Goal: Task Accomplishment & Management: Complete application form

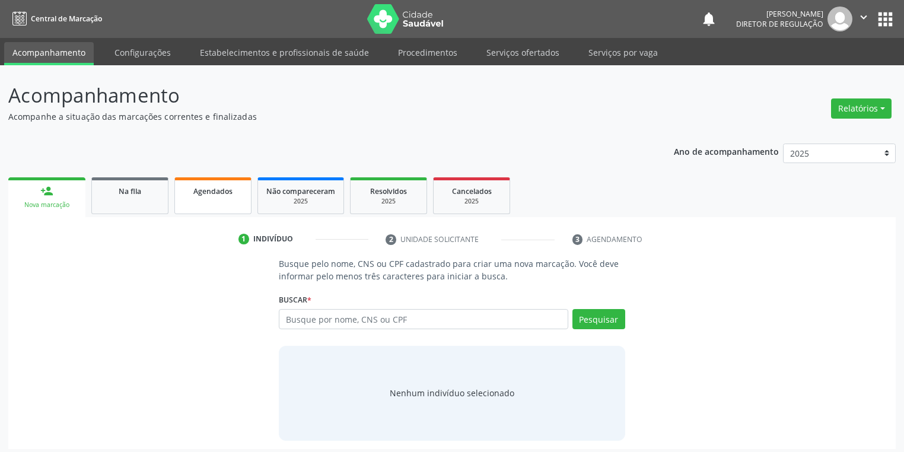
click at [216, 203] on link "Agendados" at bounding box center [212, 195] width 77 height 37
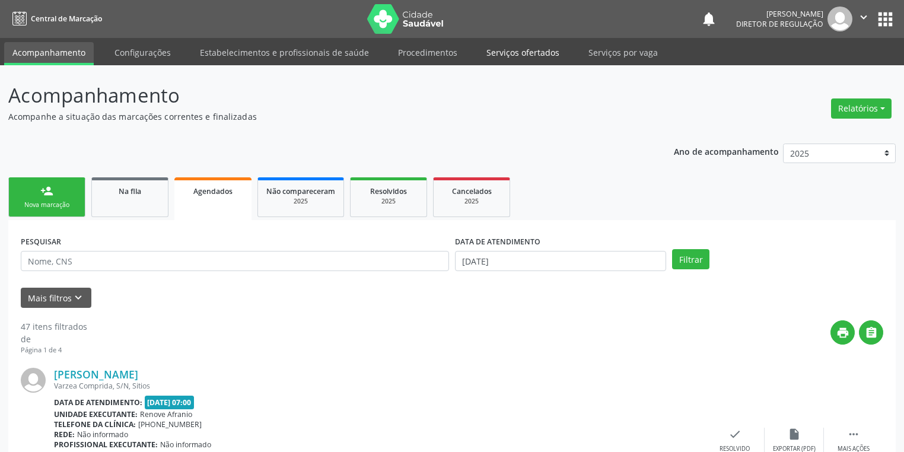
click at [532, 53] on link "Serviços ofertados" at bounding box center [523, 52] width 90 height 21
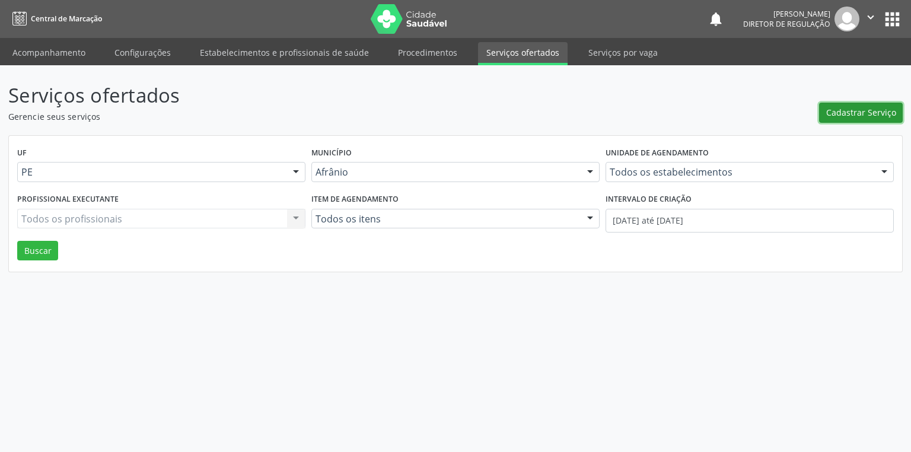
click at [851, 116] on span "Cadastrar Serviço" at bounding box center [861, 112] width 70 height 12
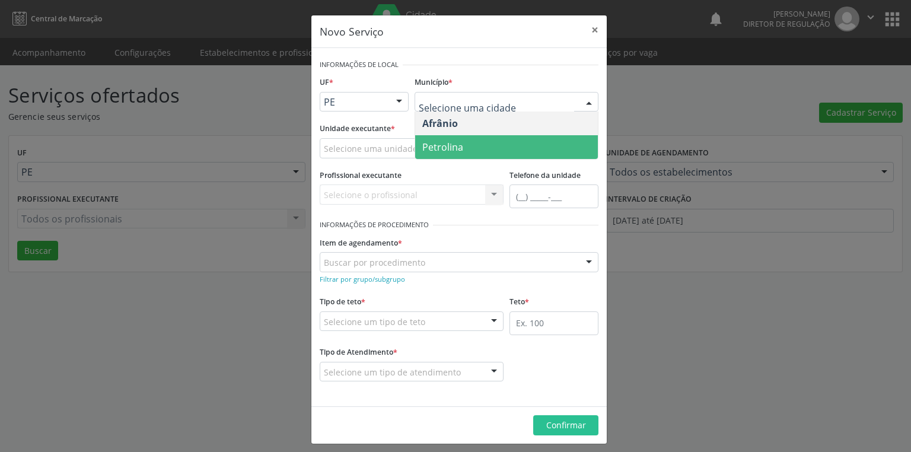
click at [433, 143] on span "Petrolina" at bounding box center [442, 147] width 41 height 13
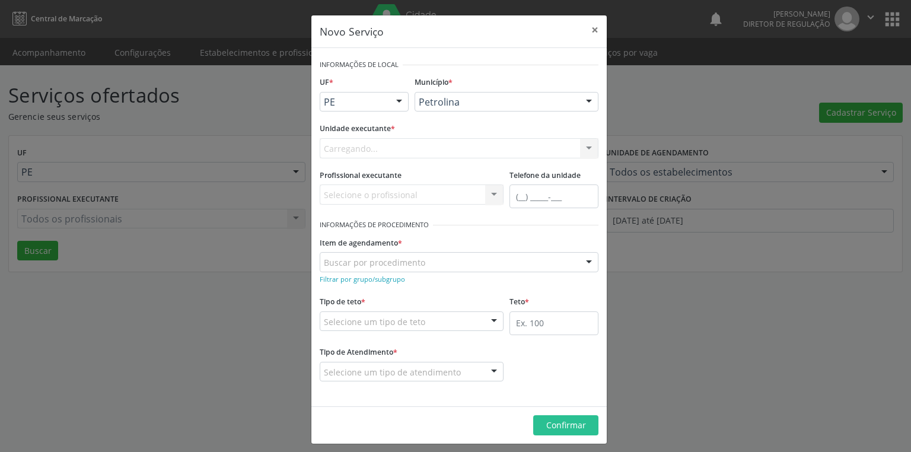
click at [344, 143] on div "Carregando... Academia da Saude de Afranio Academia da Saude do Bairro [PERSON_…" at bounding box center [459, 148] width 279 height 20
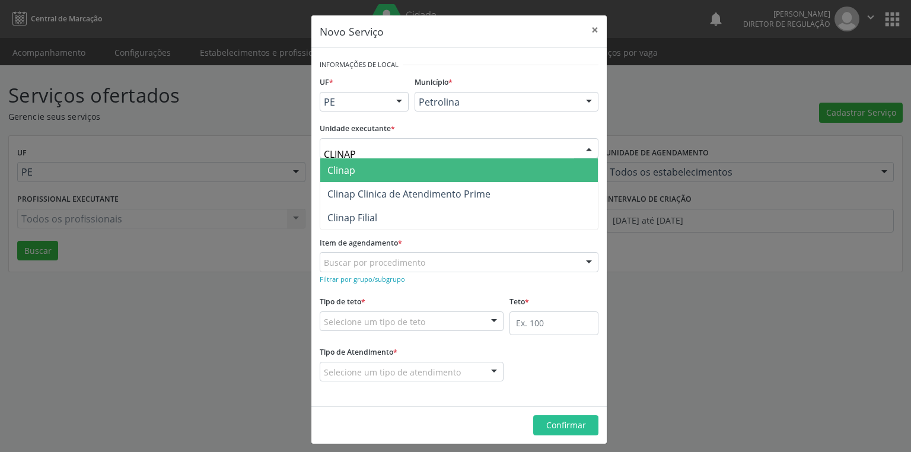
click at [382, 173] on span "Clinap" at bounding box center [458, 170] width 277 height 24
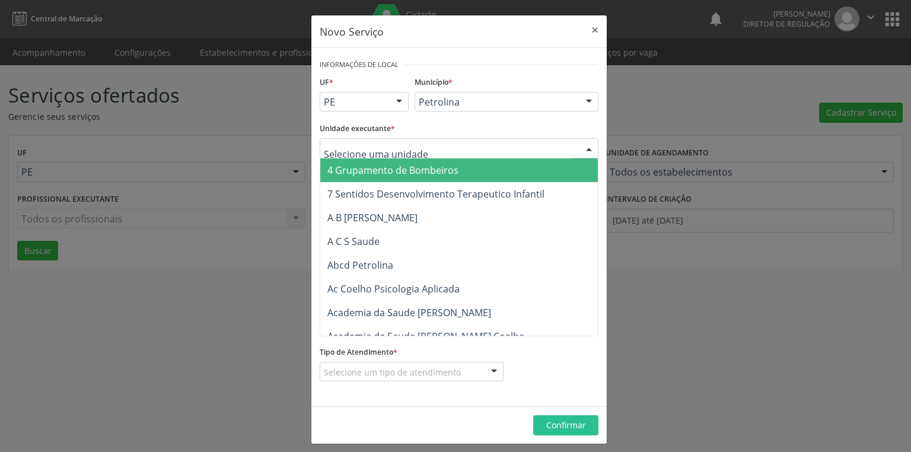
click at [334, 148] on input "text" at bounding box center [449, 154] width 250 height 24
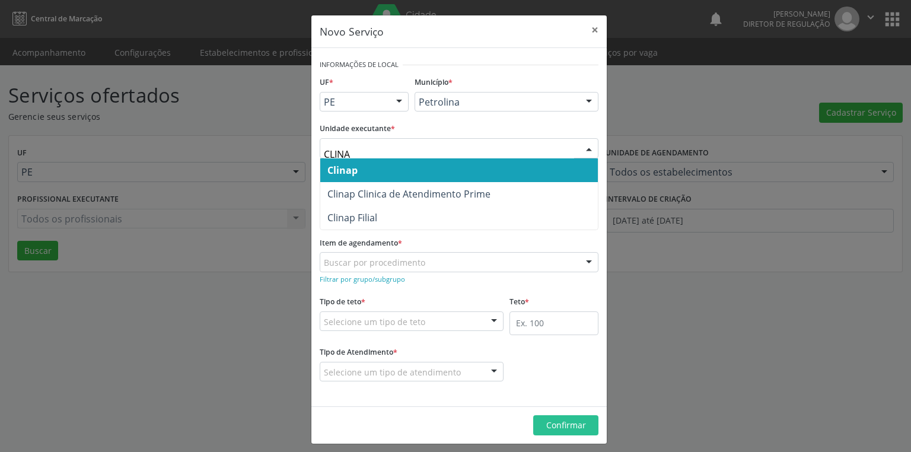
type input "CLINAP"
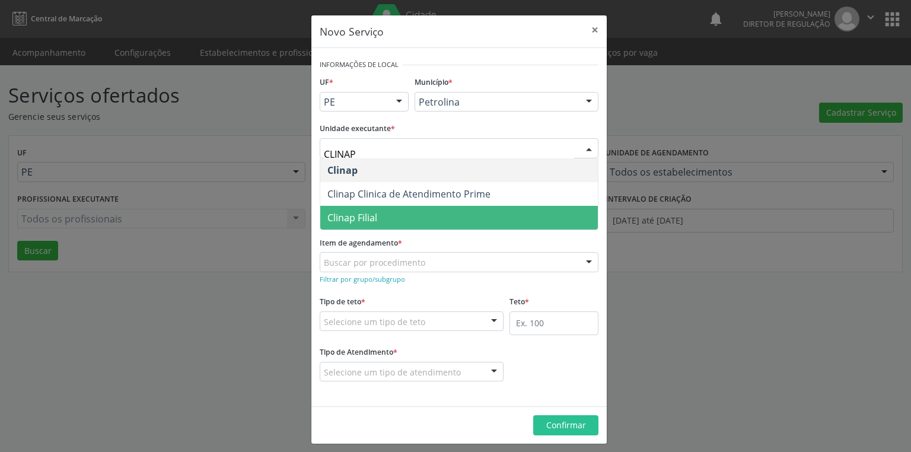
click at [353, 218] on span "Clinap Filial" at bounding box center [352, 217] width 50 height 13
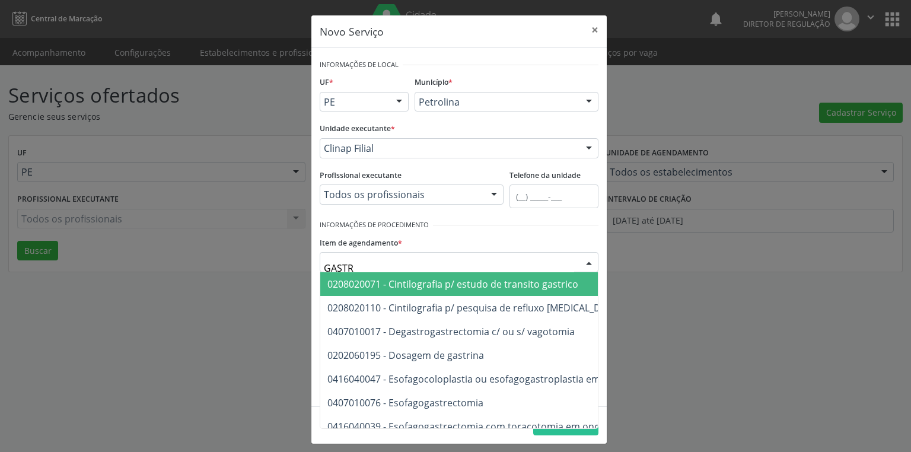
type input "[MEDICAL_DATA]"
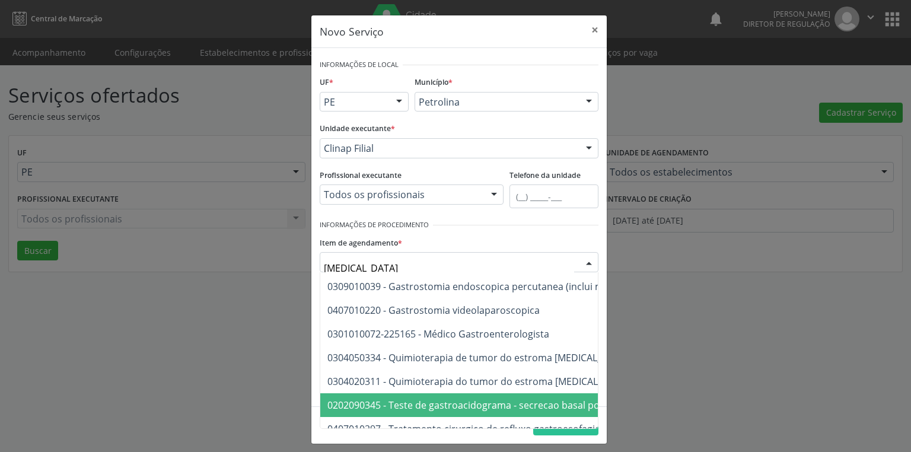
scroll to position [277, 0]
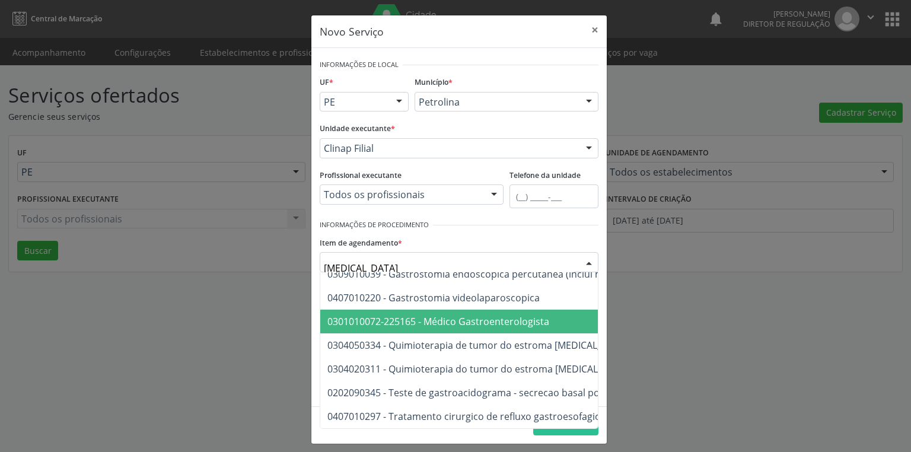
click at [458, 317] on span "0301010072-225165 - Médico Gastroenterologista" at bounding box center [438, 321] width 222 height 13
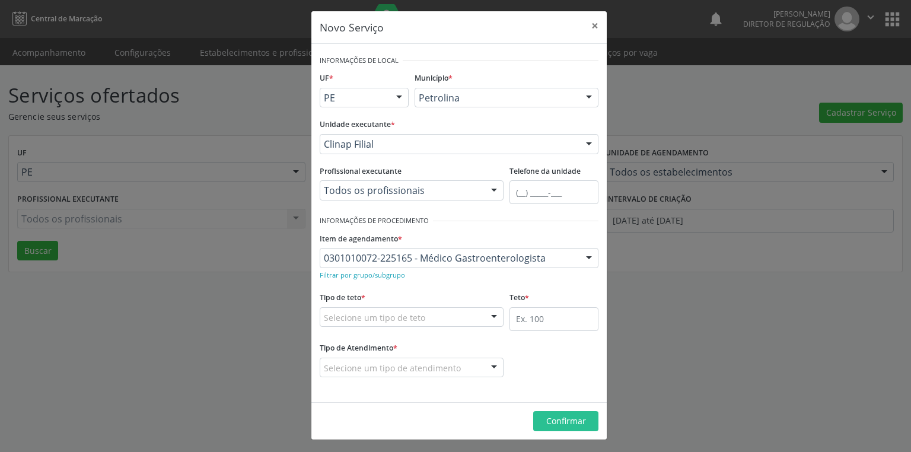
scroll to position [5, 0]
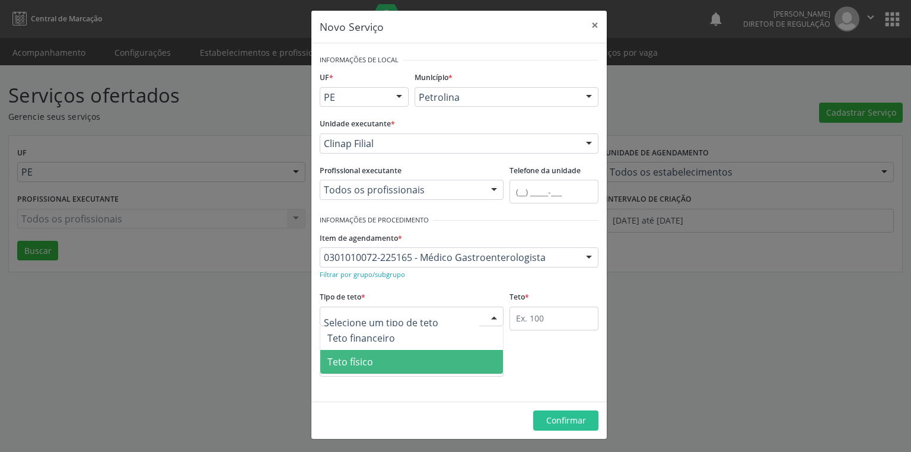
click at [355, 363] on span "Teto físico" at bounding box center [350, 361] width 46 height 13
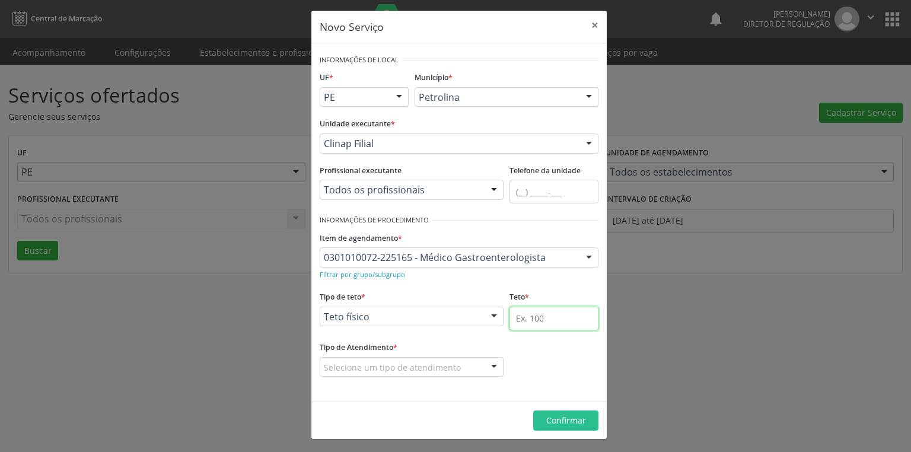
click at [510, 314] on input "text" at bounding box center [553, 319] width 89 height 24
type input "10"
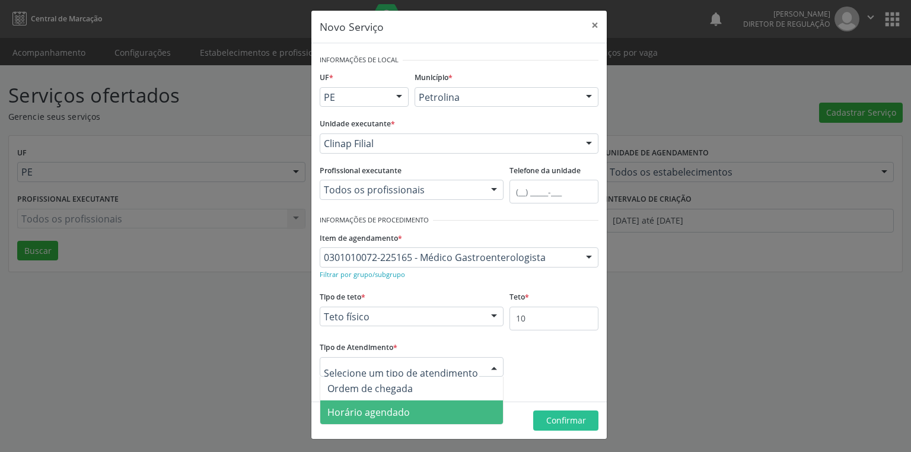
click at [388, 411] on span "Horário agendado" at bounding box center [368, 412] width 82 height 13
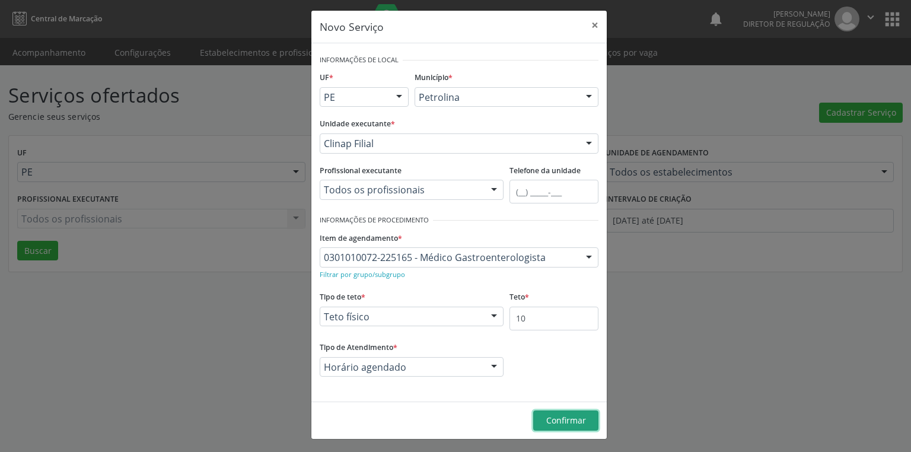
click at [551, 414] on span "Confirmar" at bounding box center [566, 419] width 40 height 11
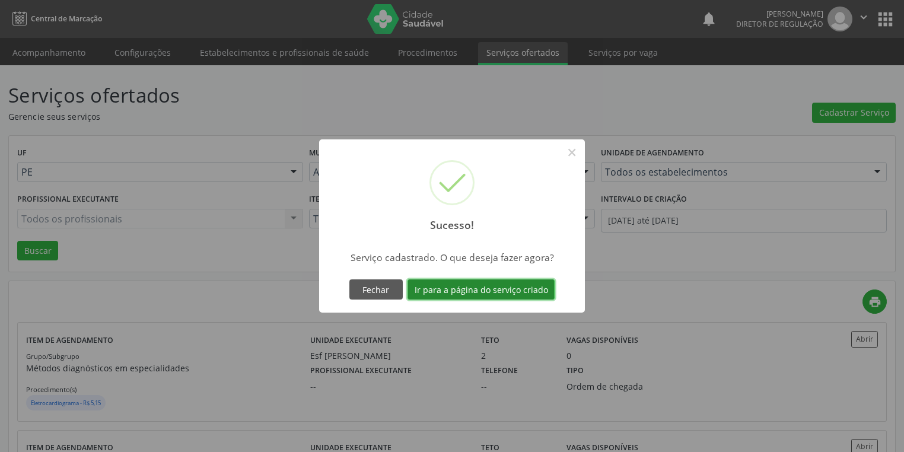
click at [460, 287] on button "Ir para a página do serviço criado" at bounding box center [480, 289] width 147 height 20
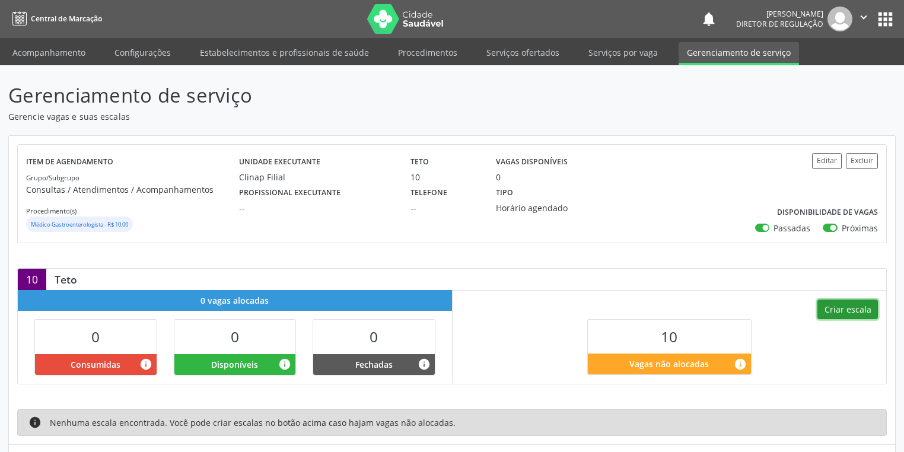
click at [847, 305] on button "Criar escala" at bounding box center [847, 309] width 60 height 20
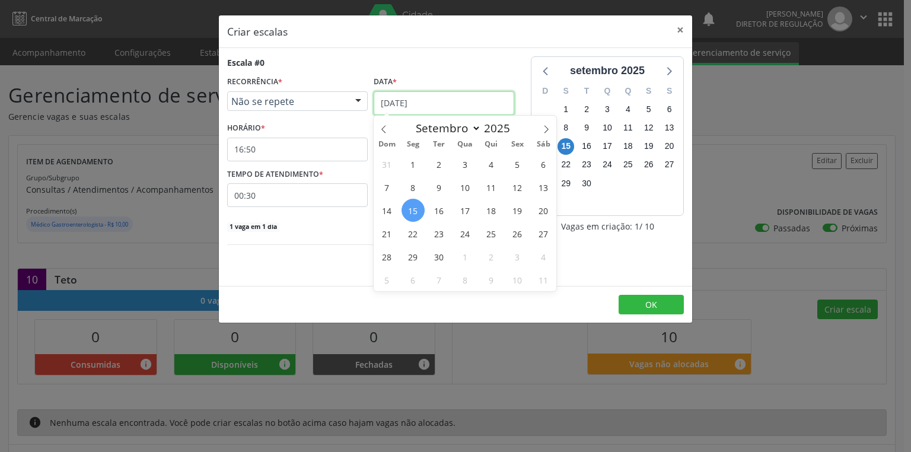
click at [401, 95] on input "[DATE]" at bounding box center [444, 103] width 141 height 24
click at [413, 235] on span "22" at bounding box center [412, 233] width 23 height 23
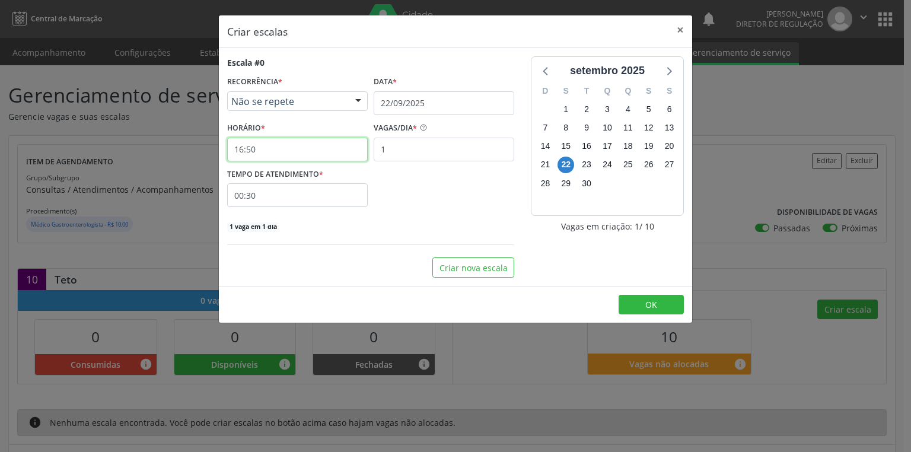
click at [275, 140] on input "16:50" at bounding box center [297, 150] width 141 height 24
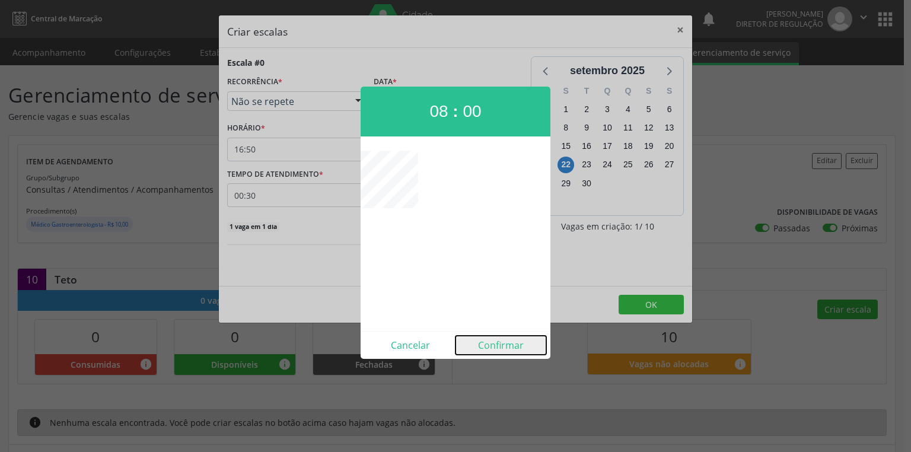
click at [507, 346] on button "Confirmar" at bounding box center [500, 345] width 91 height 19
type input "08:00"
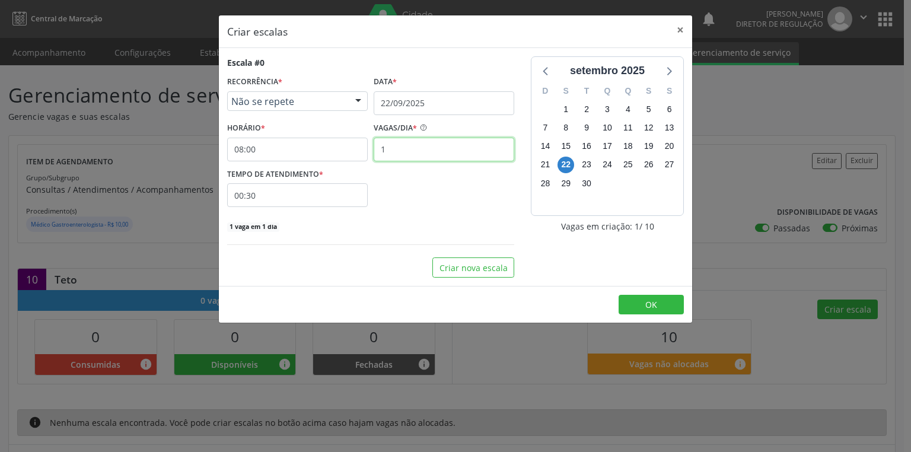
click at [390, 152] on input "1" at bounding box center [444, 150] width 141 height 24
type input "10"
click at [643, 301] on button "OK" at bounding box center [650, 305] width 65 height 20
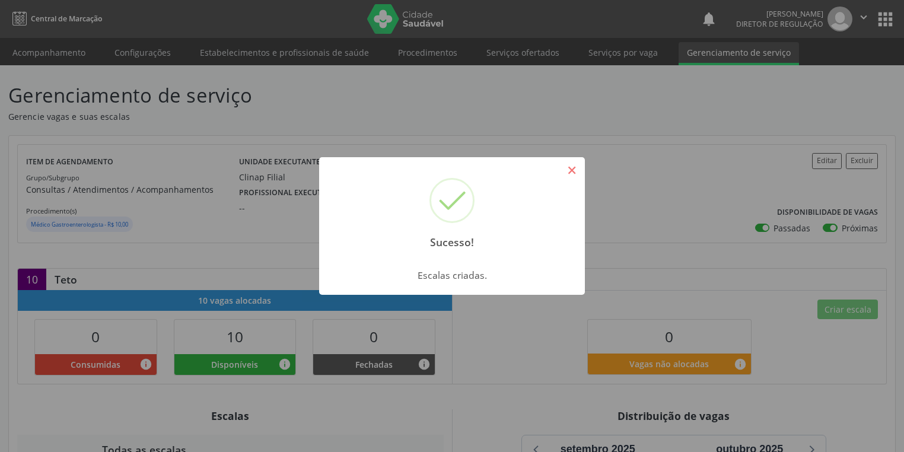
click at [576, 171] on button "×" at bounding box center [571, 170] width 20 height 20
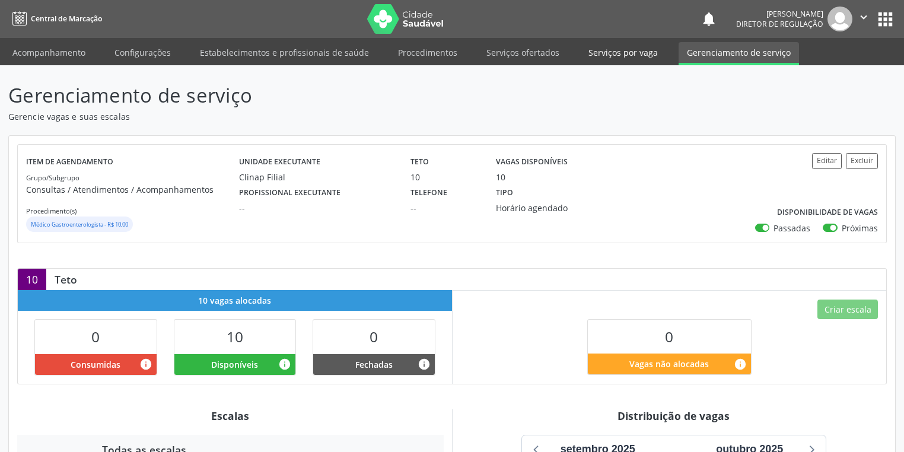
click at [596, 53] on link "Serviços por vaga" at bounding box center [623, 52] width 86 height 21
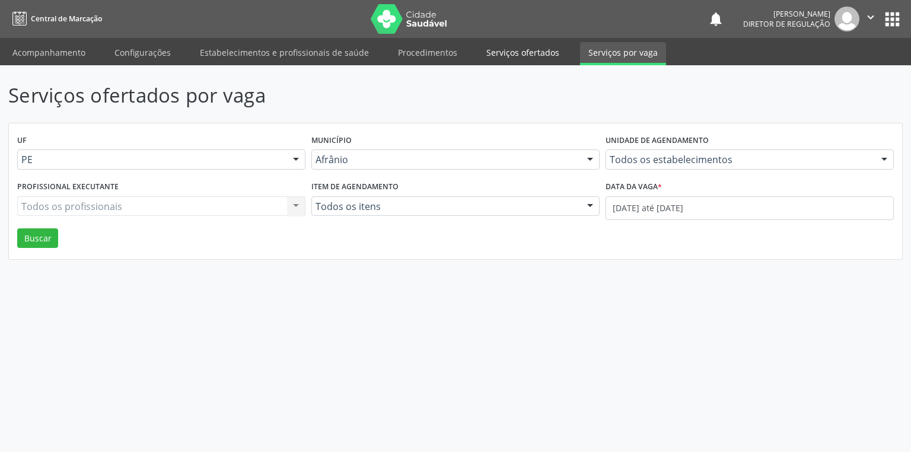
click at [525, 52] on link "Serviços ofertados" at bounding box center [523, 52] width 90 height 21
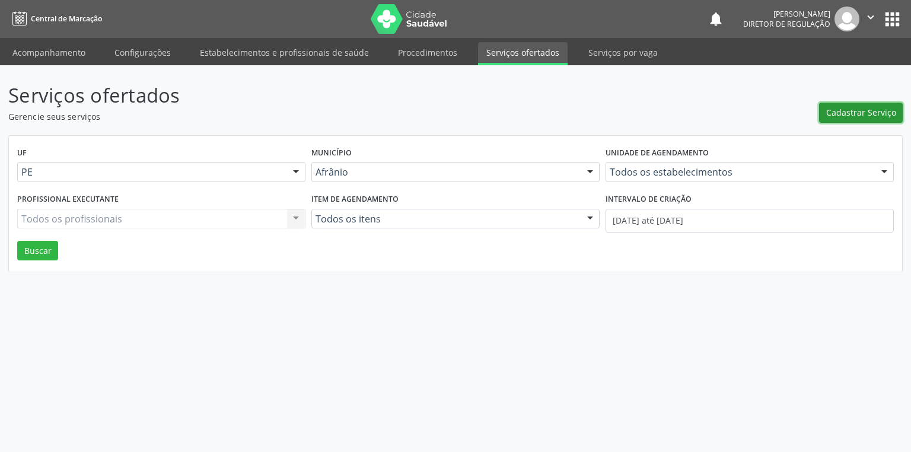
click at [832, 117] on span "Cadastrar Serviço" at bounding box center [861, 112] width 70 height 12
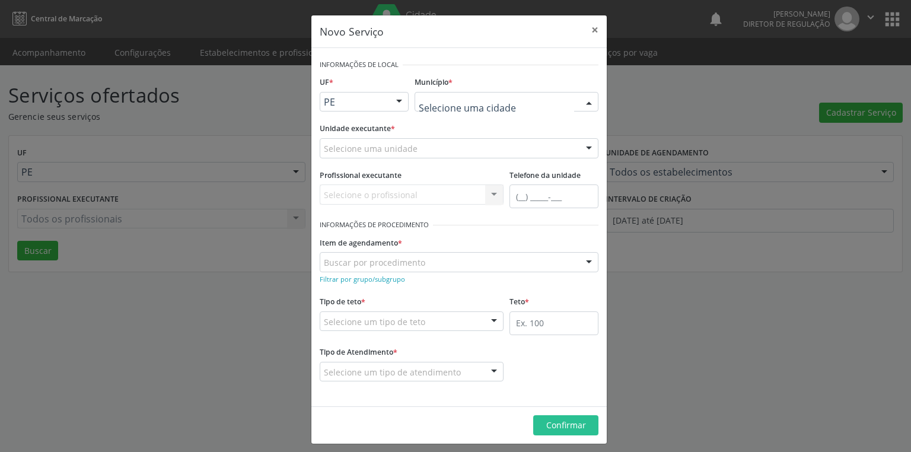
drag, startPoint x: 430, startPoint y: 102, endPoint x: 432, endPoint y: 109, distance: 6.8
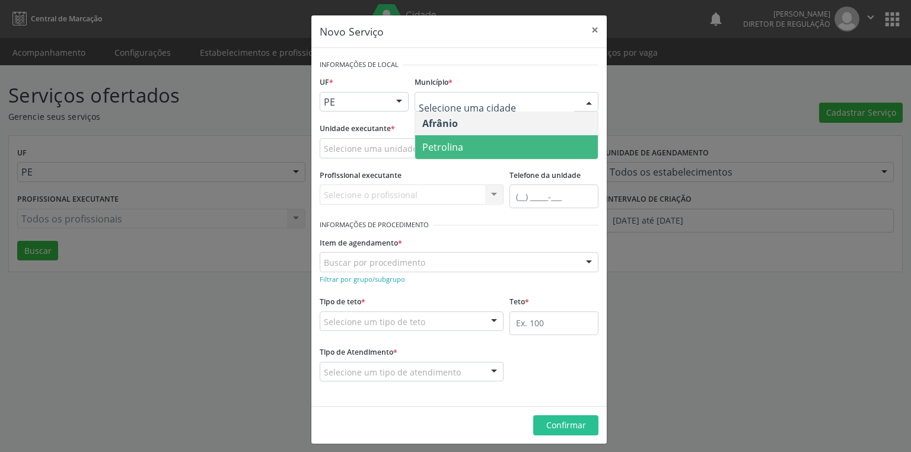
click at [442, 141] on span "Petrolina" at bounding box center [442, 147] width 41 height 13
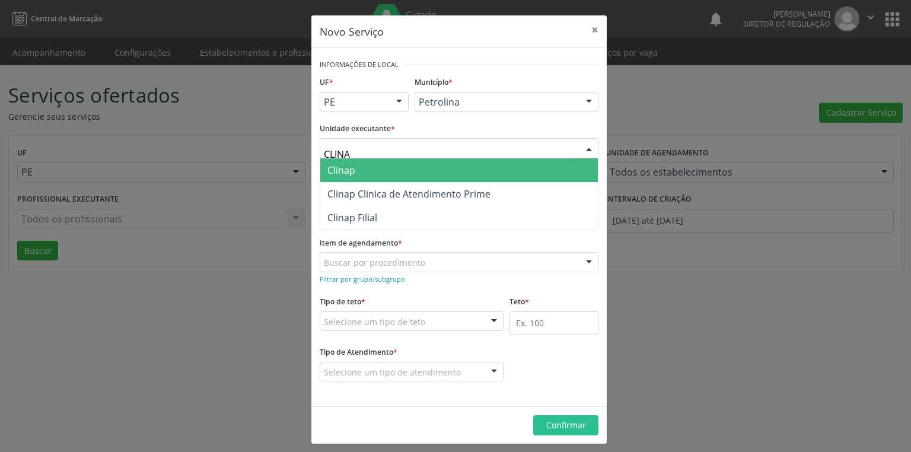
type input "CLINAP"
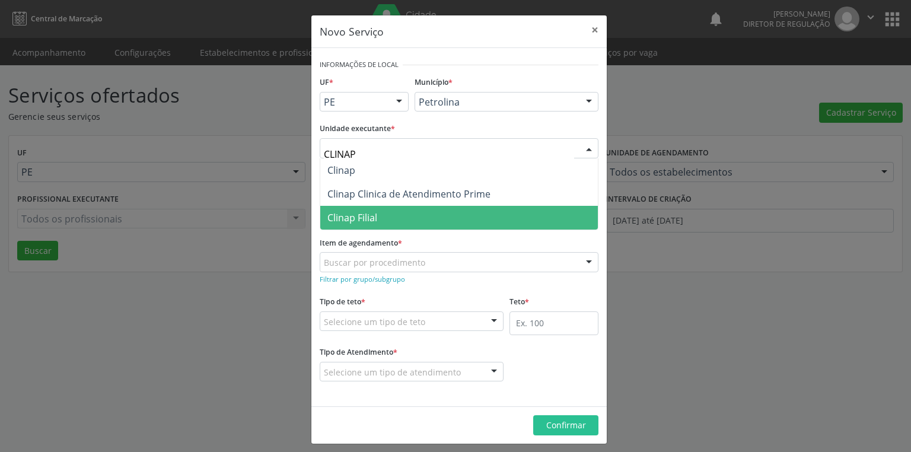
click at [343, 215] on span "Clinap Filial" at bounding box center [352, 217] width 50 height 13
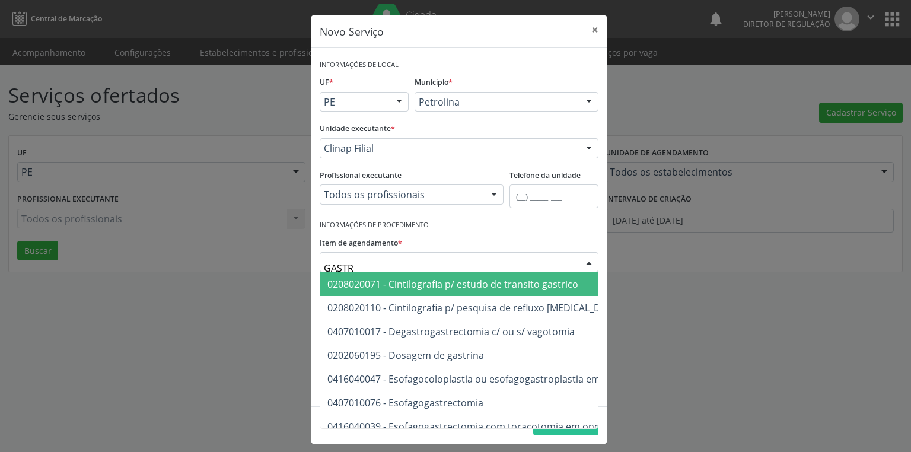
type input "[MEDICAL_DATA]"
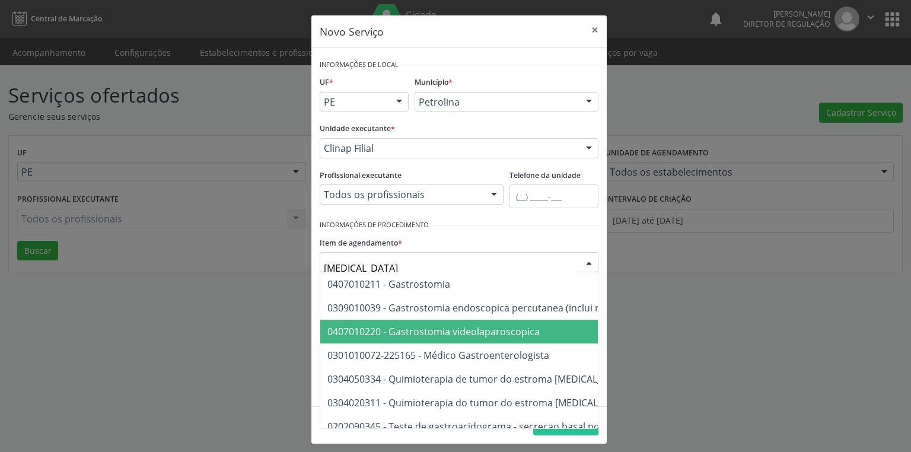
scroll to position [277, 0]
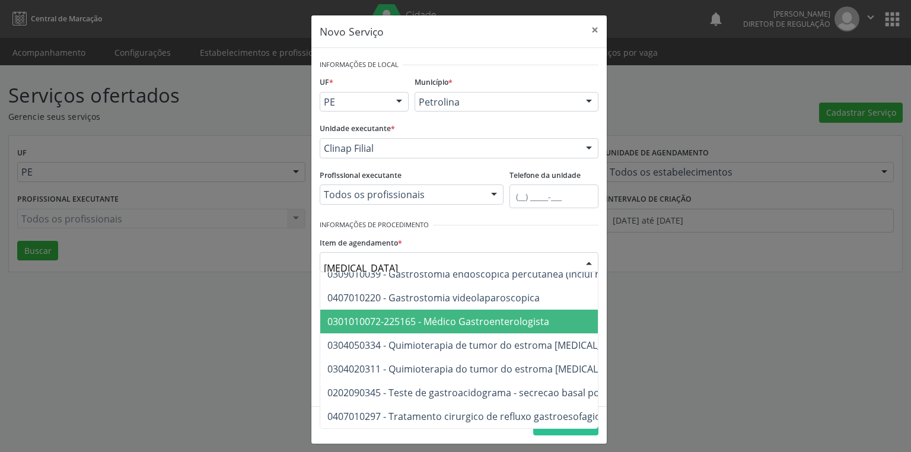
click at [479, 316] on span "0301010072-225165 - Médico Gastroenterologista" at bounding box center [438, 321] width 222 height 13
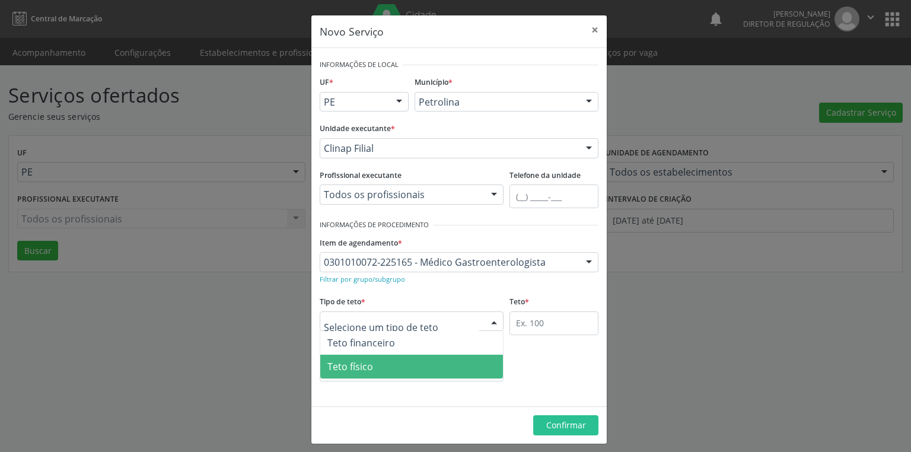
click at [362, 365] on span "Teto físico" at bounding box center [350, 366] width 46 height 13
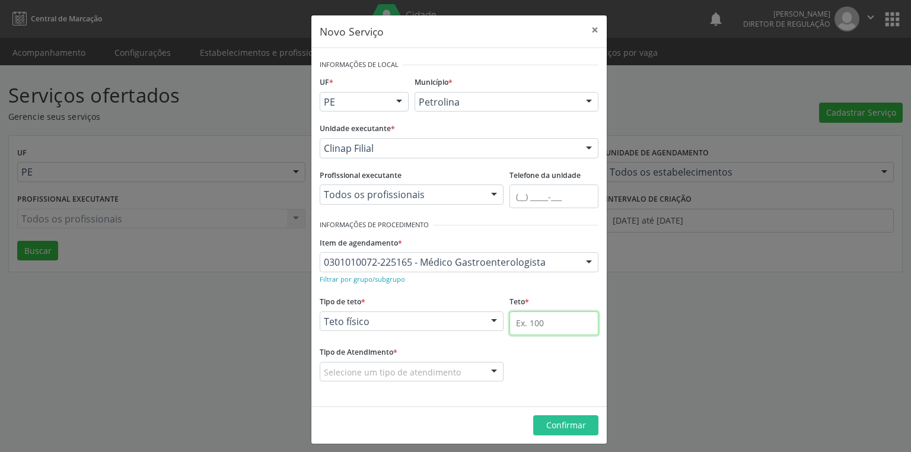
click at [512, 319] on input "text" at bounding box center [553, 323] width 89 height 24
type input "10"
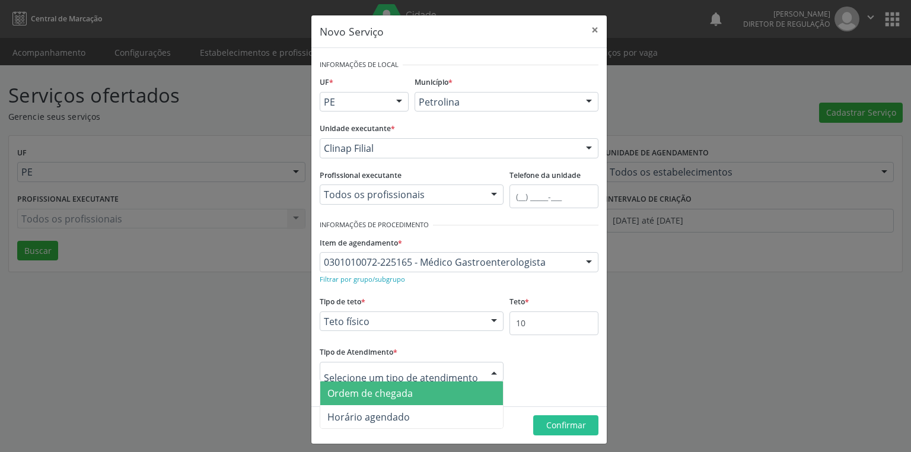
click at [366, 380] on div "Ordem de chegada Horário agendado Nenhum resultado encontrado para: " " Não há …" at bounding box center [412, 372] width 184 height 20
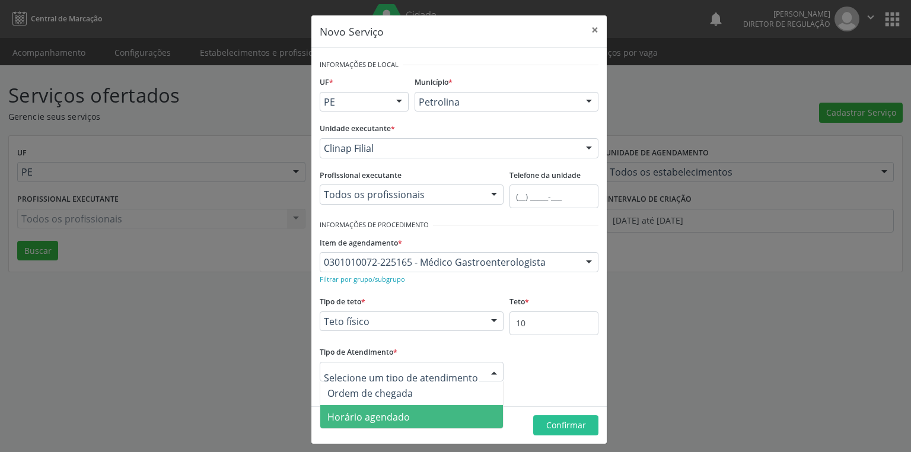
click at [375, 419] on span "Horário agendado" at bounding box center [368, 416] width 82 height 13
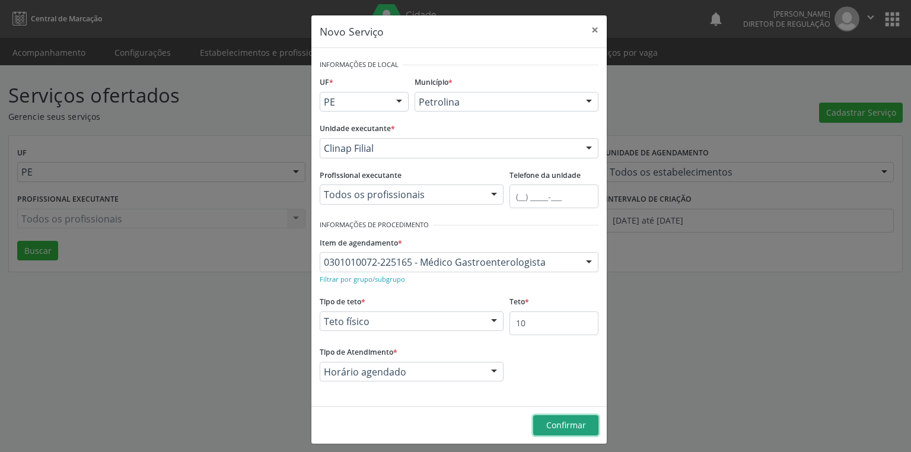
click at [554, 423] on span "Confirmar" at bounding box center [566, 424] width 40 height 11
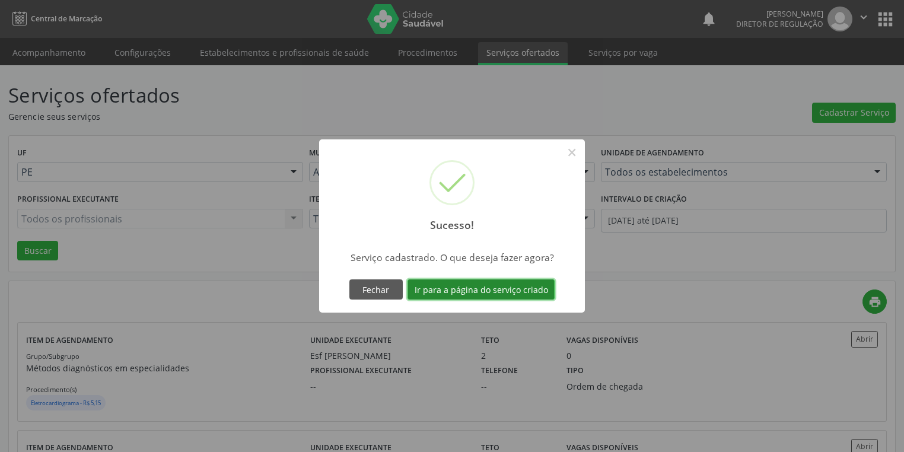
click at [492, 294] on button "Ir para a página do serviço criado" at bounding box center [480, 289] width 147 height 20
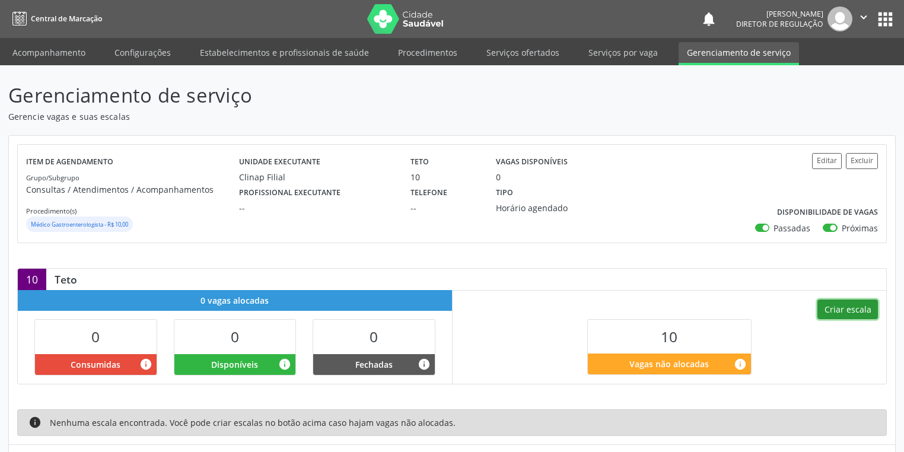
click at [843, 308] on button "Criar escala" at bounding box center [847, 309] width 60 height 20
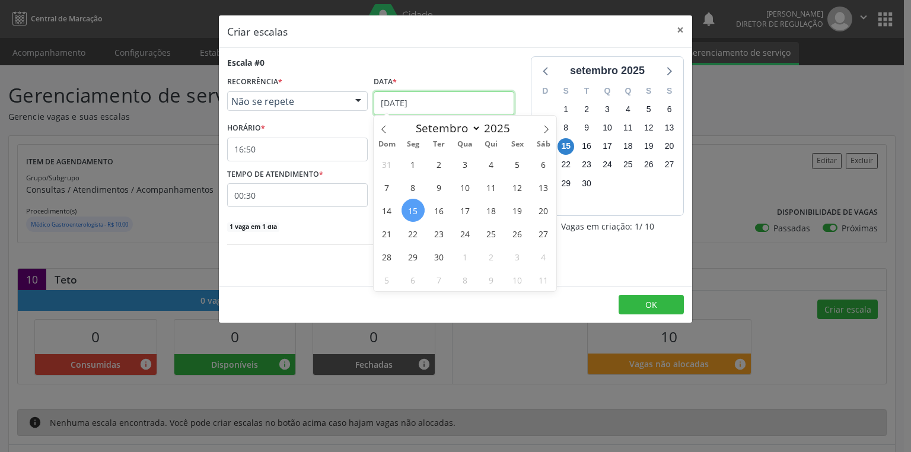
click at [391, 101] on input "[DATE]" at bounding box center [444, 103] width 141 height 24
click at [462, 234] on span "24" at bounding box center [465, 233] width 23 height 23
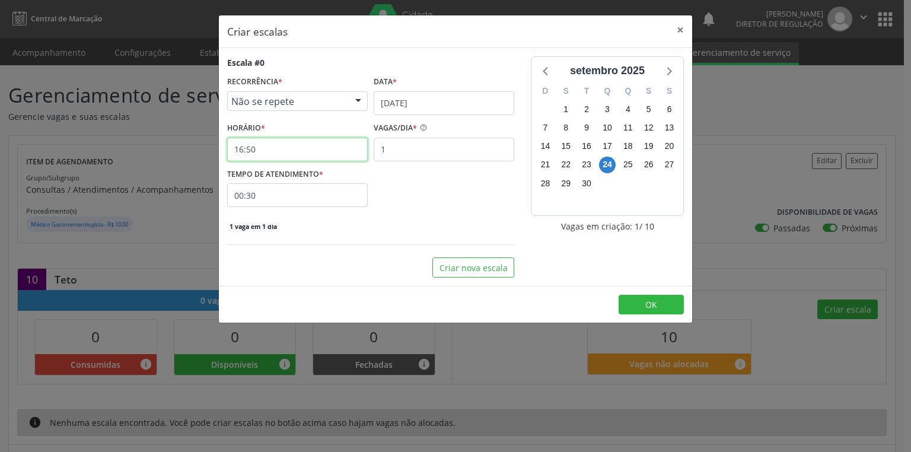
click at [263, 148] on input "16:50" at bounding box center [297, 150] width 141 height 24
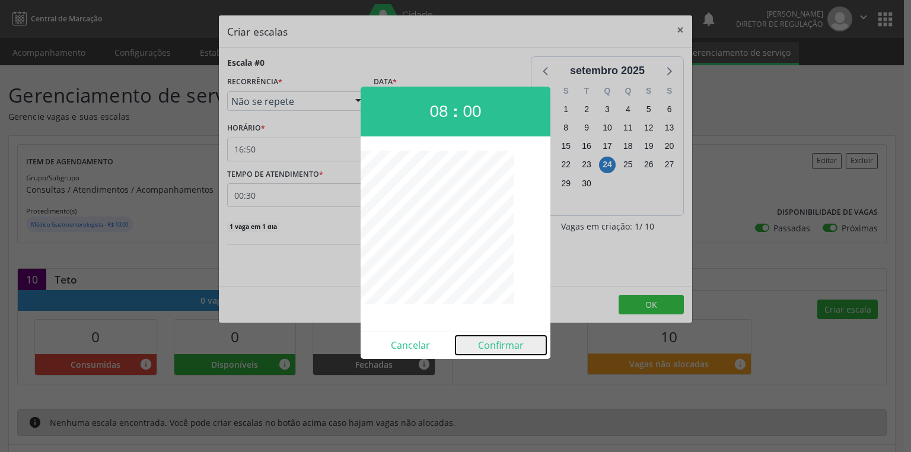
click at [494, 343] on button "Confirmar" at bounding box center [500, 345] width 91 height 19
type input "08:00"
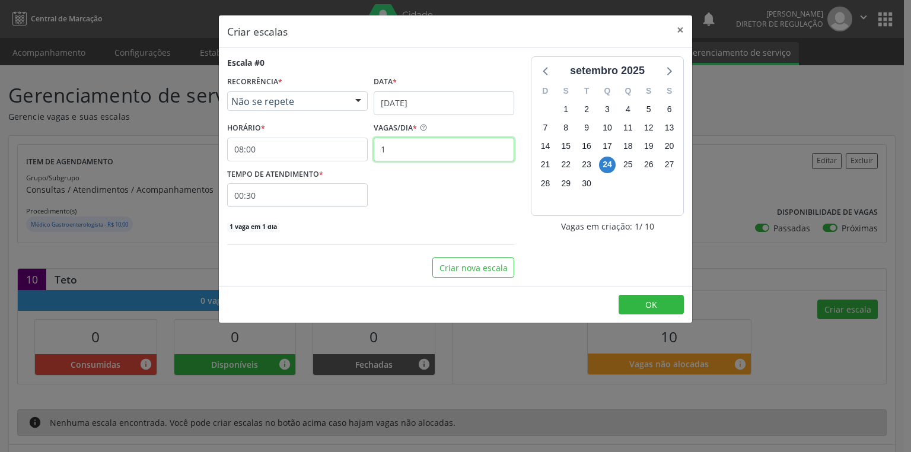
click at [395, 152] on input "1" at bounding box center [444, 150] width 141 height 24
type input "10"
click at [646, 306] on span "OK" at bounding box center [651, 304] width 12 height 11
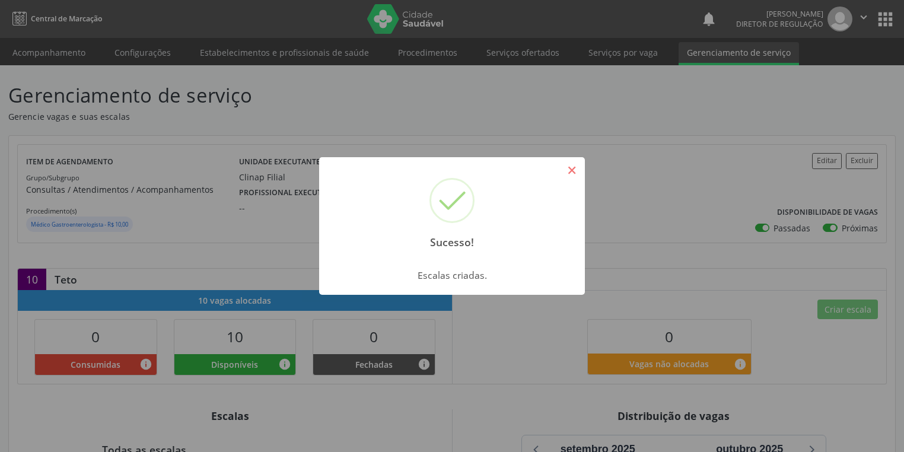
click at [575, 171] on button "×" at bounding box center [571, 170] width 20 height 20
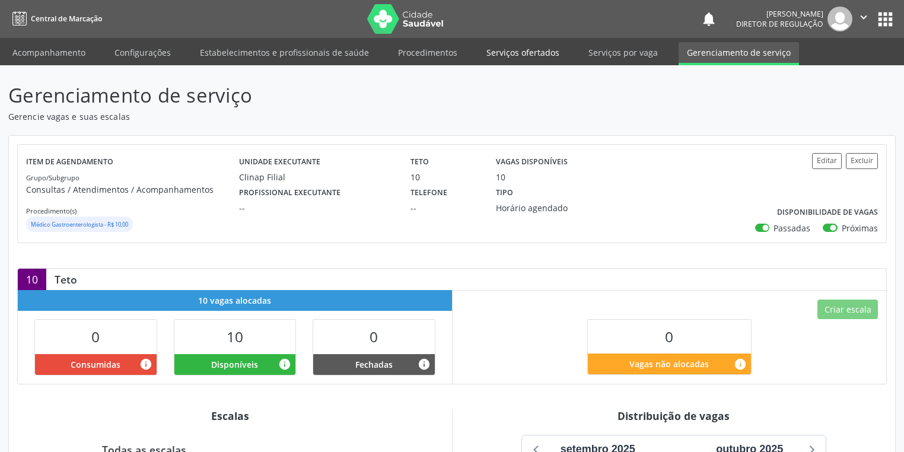
click at [523, 47] on link "Serviços ofertados" at bounding box center [523, 52] width 90 height 21
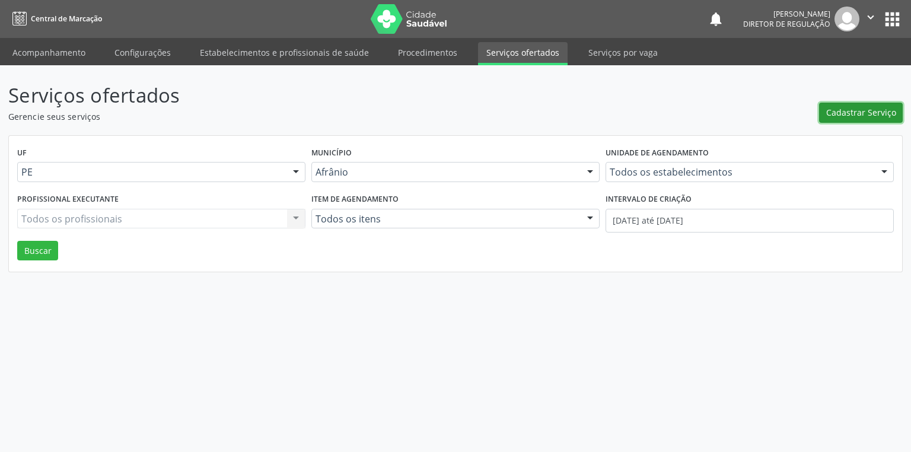
click at [832, 112] on span "Cadastrar Serviço" at bounding box center [861, 112] width 70 height 12
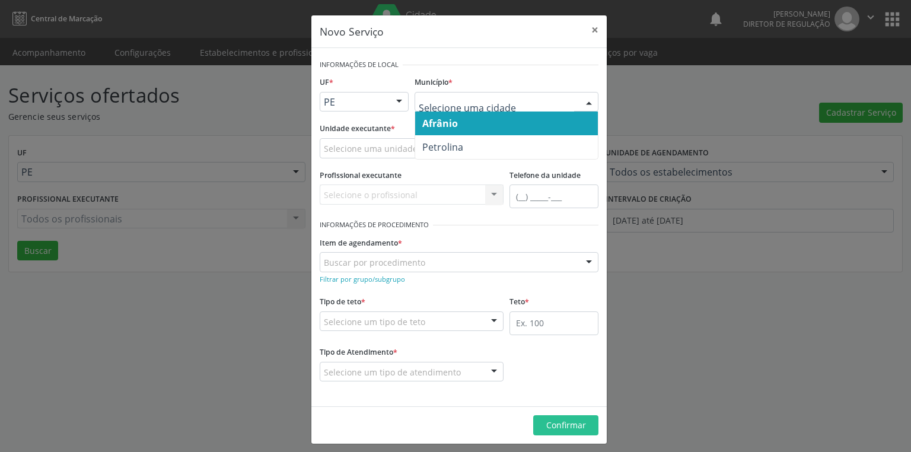
drag, startPoint x: 443, startPoint y: 98, endPoint x: 443, endPoint y: 111, distance: 12.5
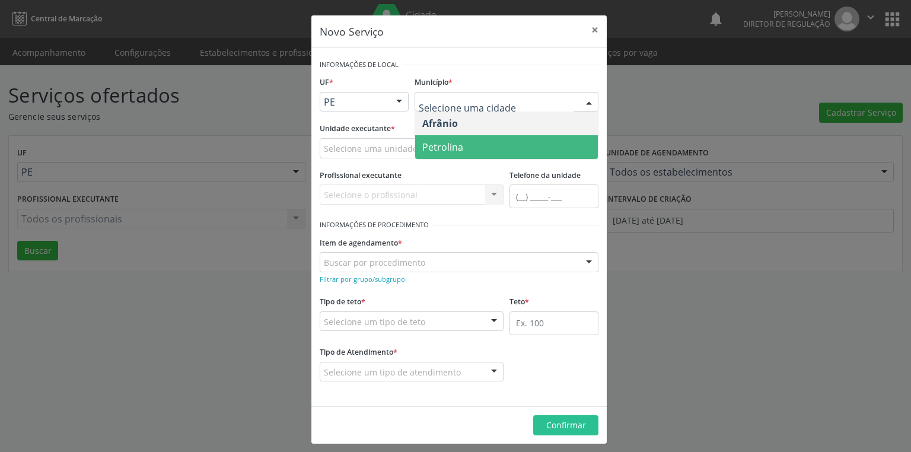
drag, startPoint x: 432, startPoint y: 148, endPoint x: 398, endPoint y: 148, distance: 33.8
click at [432, 148] on span "Petrolina" at bounding box center [442, 147] width 41 height 13
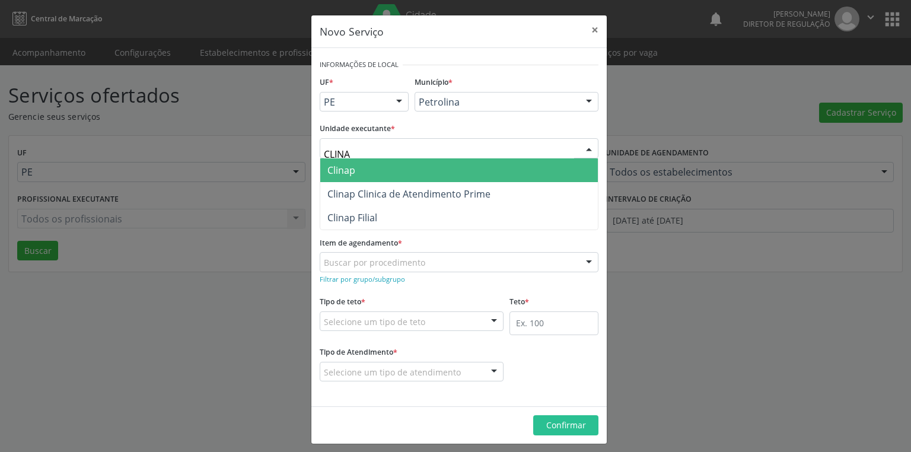
type input "CLINAP"
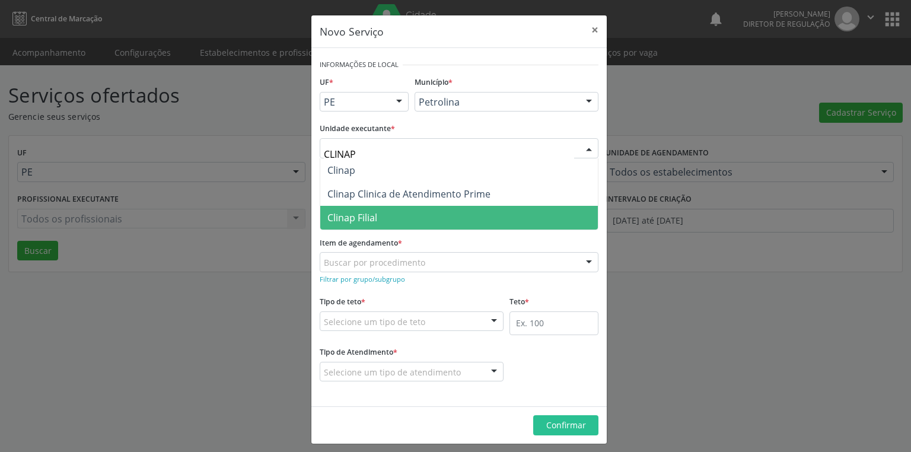
click at [342, 215] on span "Clinap Filial" at bounding box center [352, 217] width 50 height 13
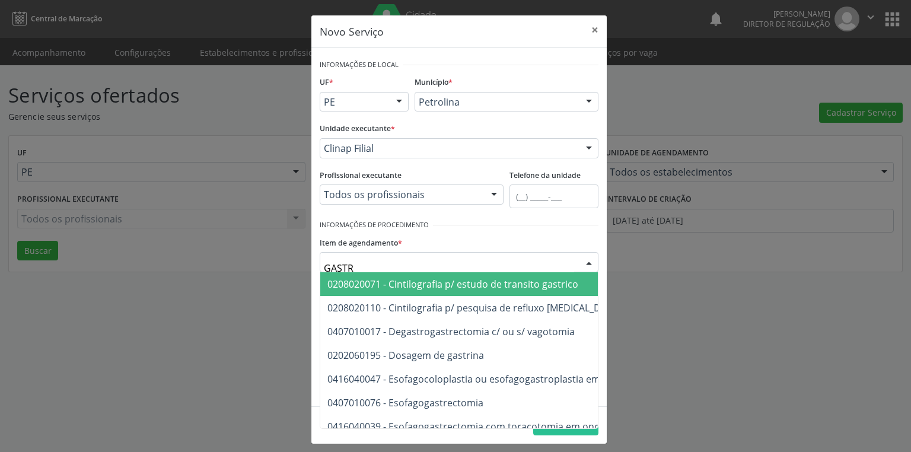
type input "[MEDICAL_DATA]"
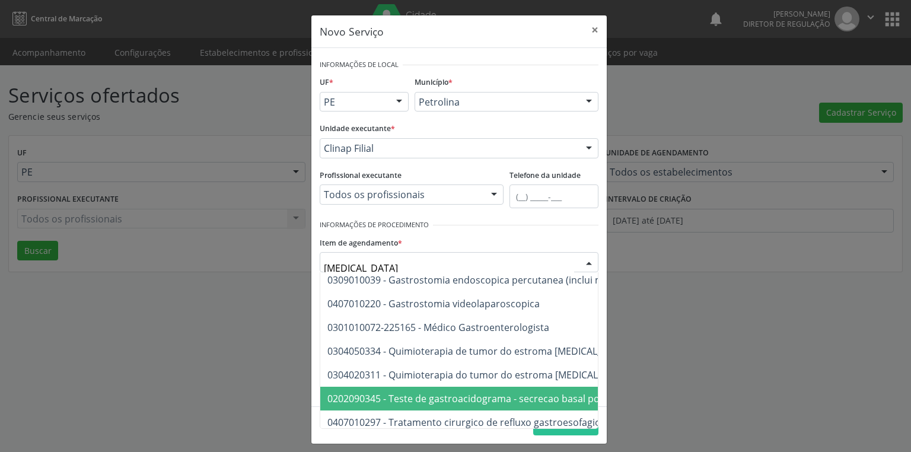
scroll to position [277, 0]
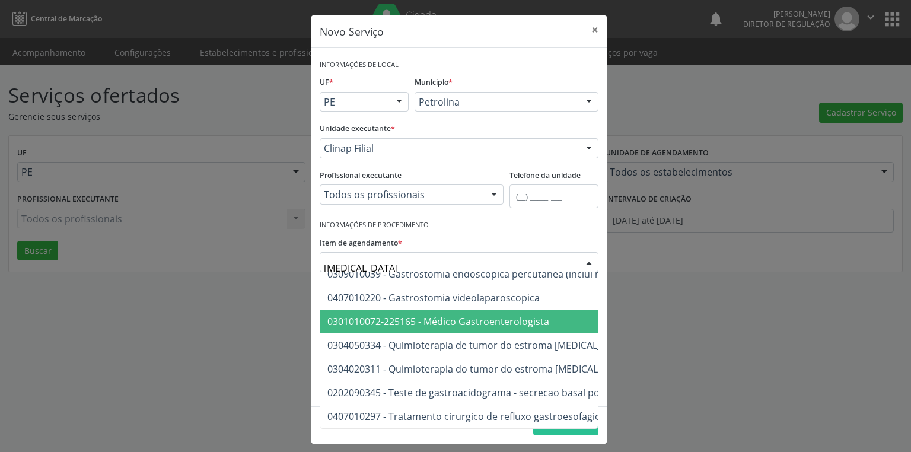
click at [438, 318] on span "0301010072-225165 - Médico Gastroenterologista" at bounding box center [438, 321] width 222 height 13
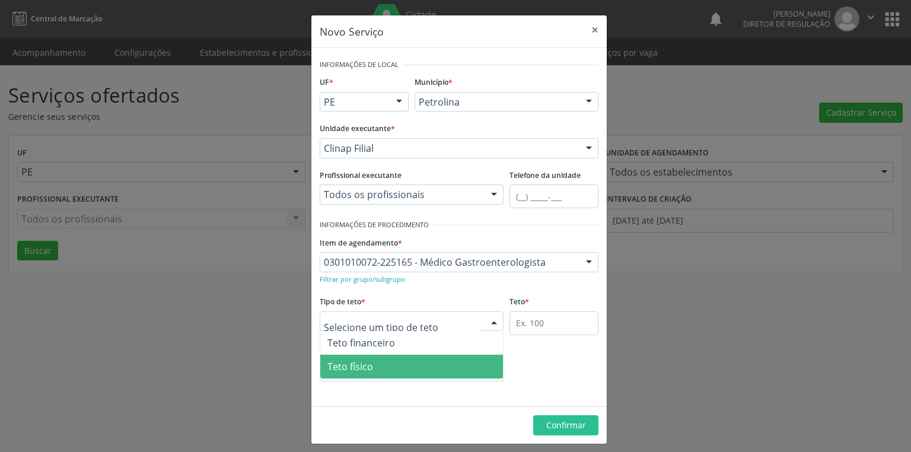
click at [343, 371] on span "Teto físico" at bounding box center [350, 366] width 46 height 13
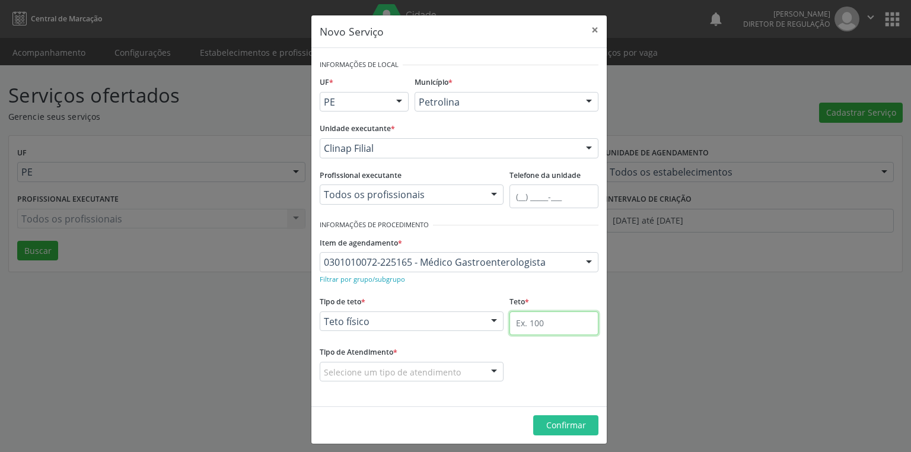
drag, startPoint x: 532, startPoint y: 319, endPoint x: 549, endPoint y: 298, distance: 26.9
click at [541, 309] on div "Teto *" at bounding box center [553, 314] width 89 height 42
type input "6"
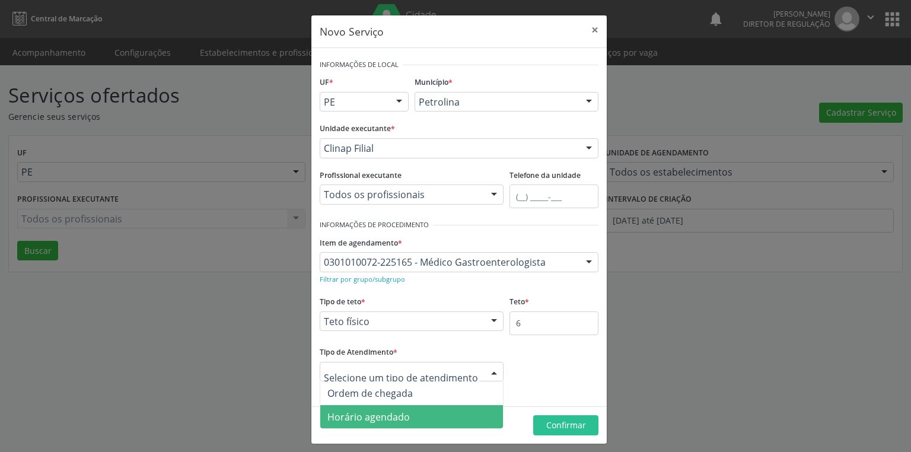
drag, startPoint x: 363, startPoint y: 418, endPoint x: 377, endPoint y: 422, distance: 14.8
click at [368, 420] on span "Horário agendado" at bounding box center [368, 416] width 82 height 13
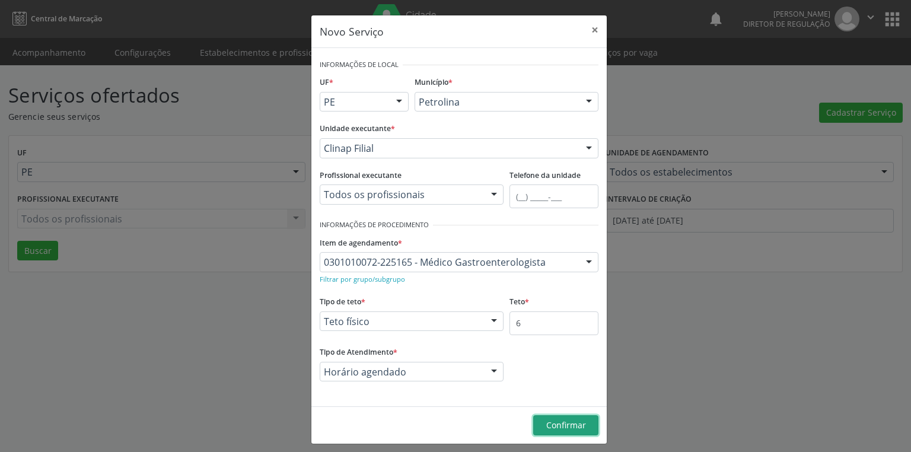
click at [564, 426] on span "Confirmar" at bounding box center [566, 424] width 40 height 11
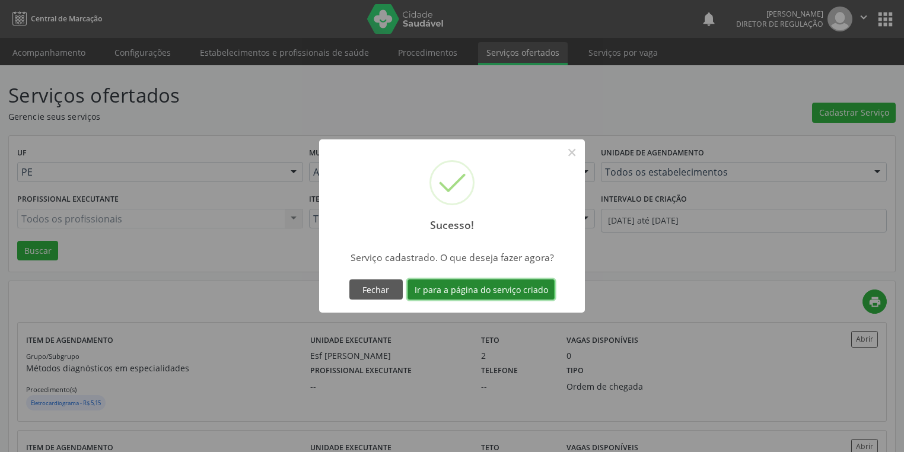
click at [490, 289] on button "Ir para a página do serviço criado" at bounding box center [480, 289] width 147 height 20
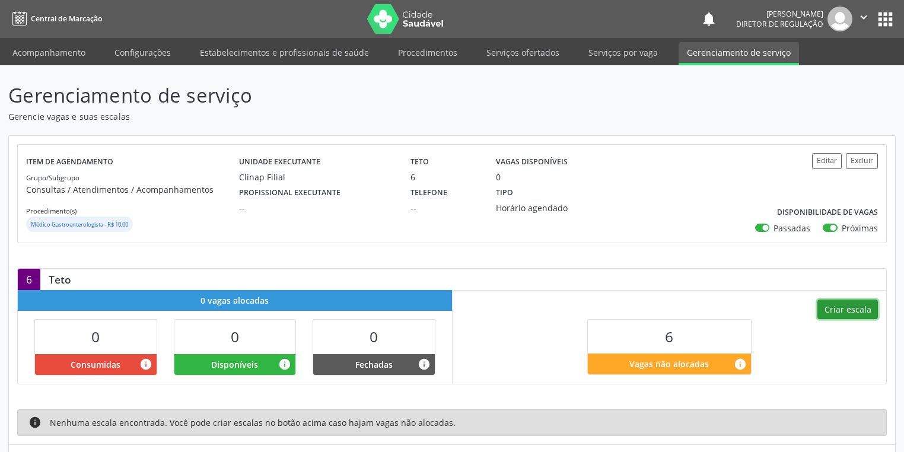
click at [837, 312] on button "Criar escala" at bounding box center [847, 309] width 60 height 20
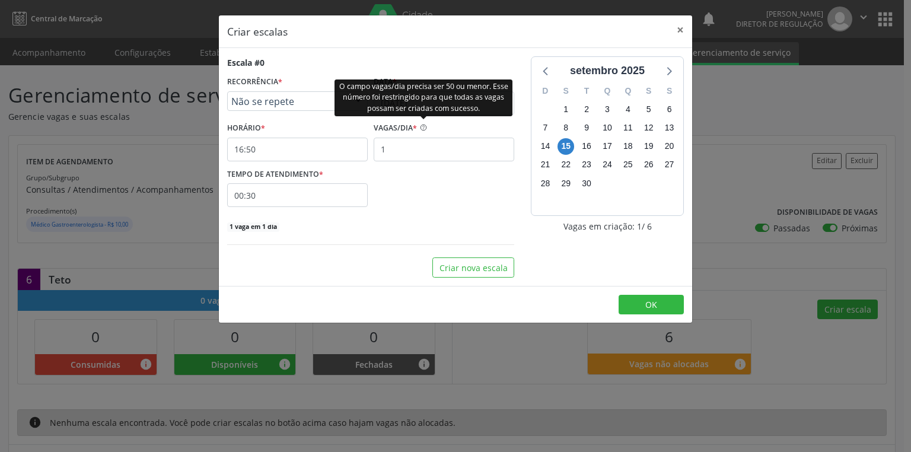
click at [406, 107] on div "O campo vagas/dia precisa ser 50 ou menor. Esse número foi restringido para que…" at bounding box center [423, 97] width 178 height 37
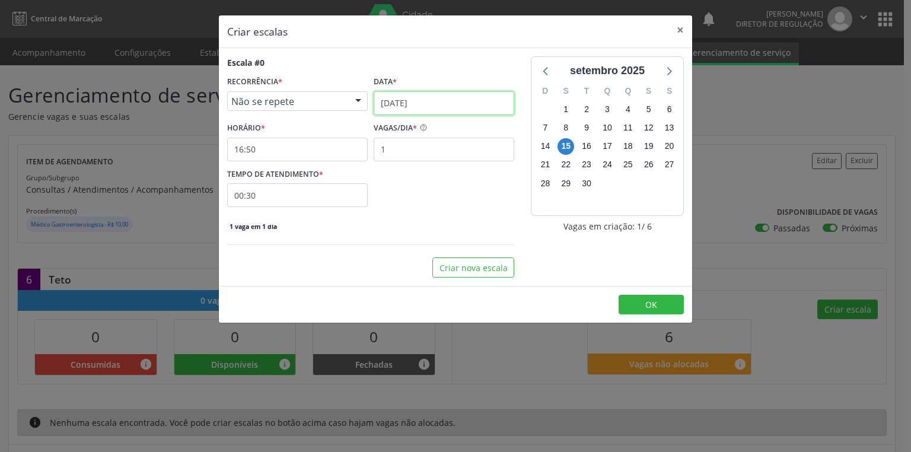
click at [401, 104] on input "[DATE]" at bounding box center [444, 103] width 141 height 24
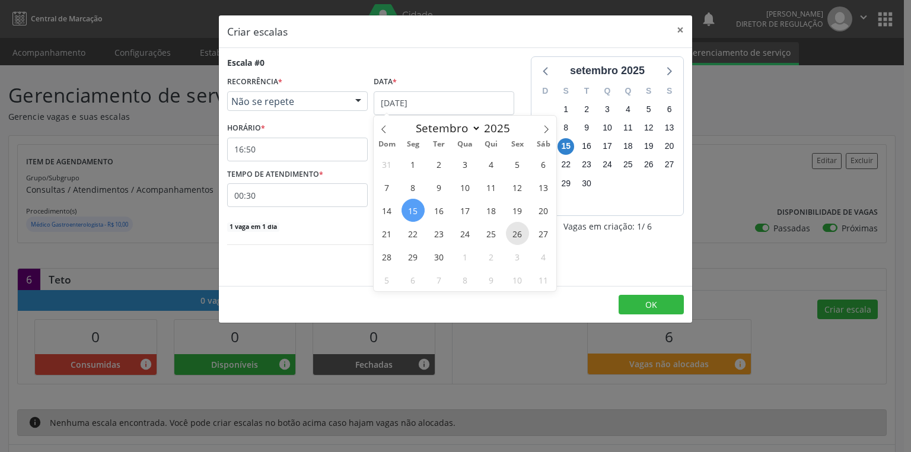
click at [516, 238] on span "26" at bounding box center [517, 233] width 23 height 23
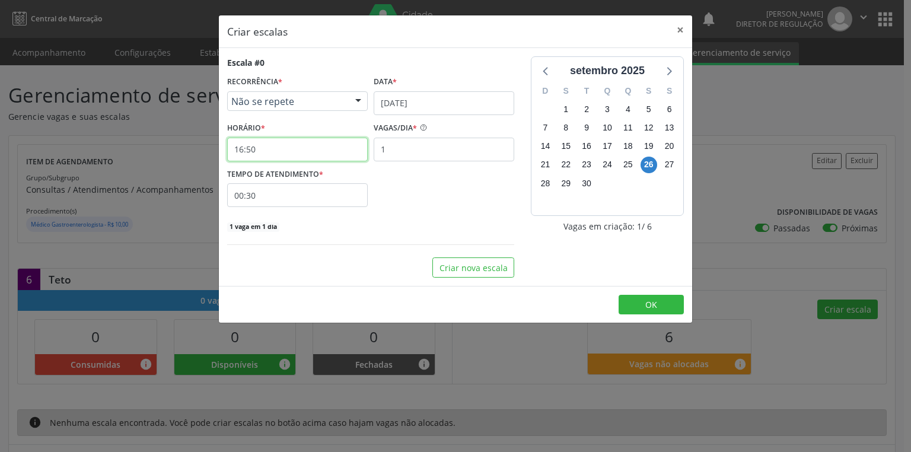
click at [272, 149] on input "16:50" at bounding box center [297, 150] width 141 height 24
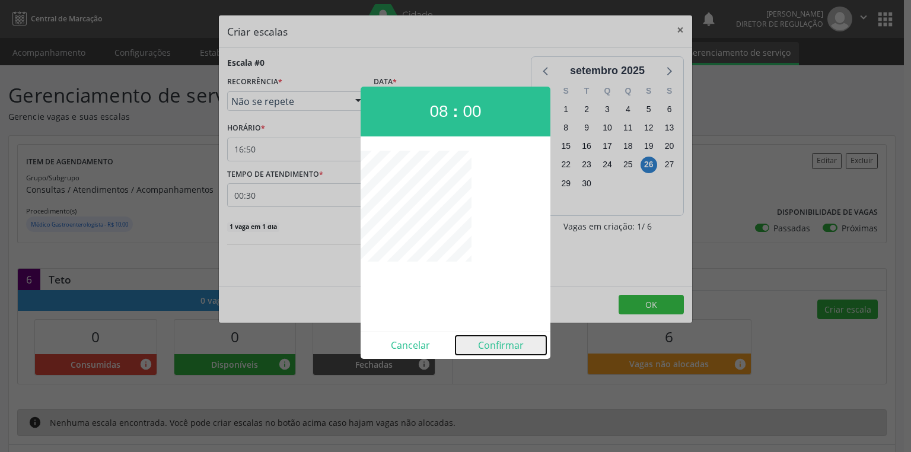
click at [499, 341] on button "Confirmar" at bounding box center [500, 345] width 91 height 19
type input "08:00"
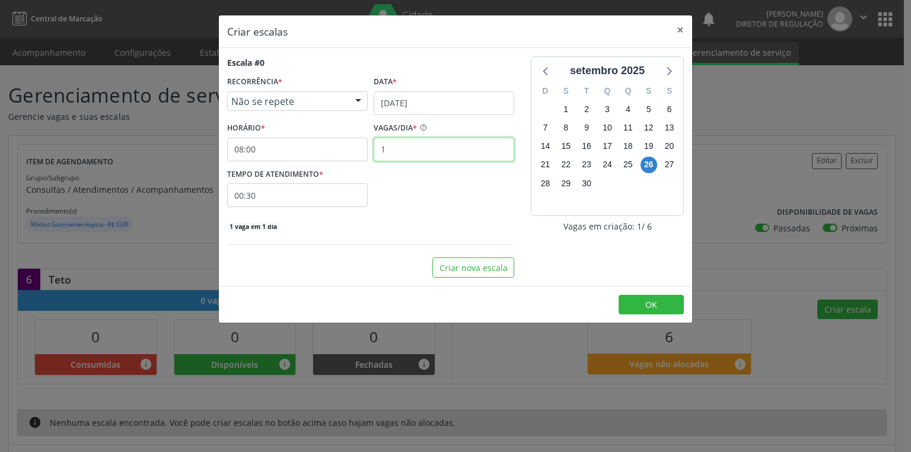
click at [393, 148] on input "1" at bounding box center [444, 150] width 141 height 24
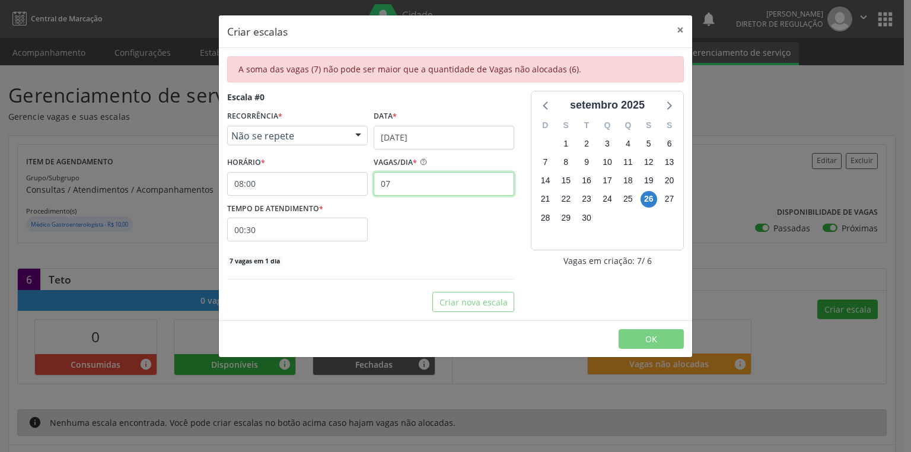
type input "0"
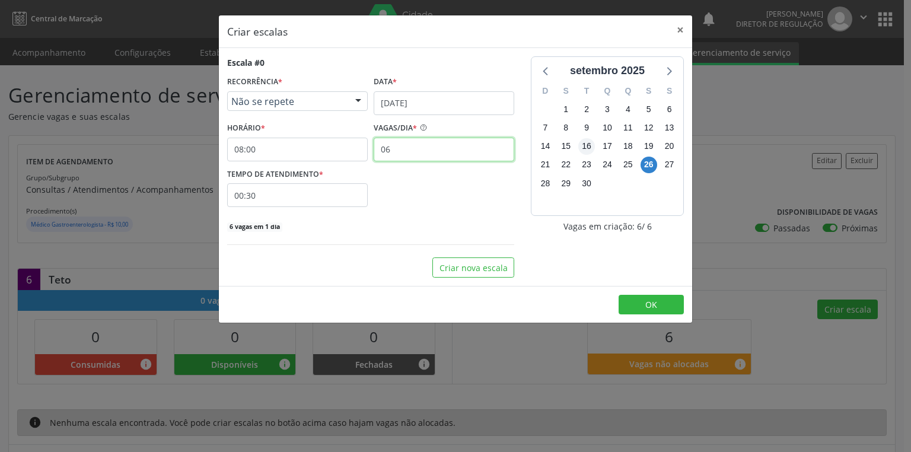
type input "06"
click at [652, 304] on span "OK" at bounding box center [651, 304] width 12 height 11
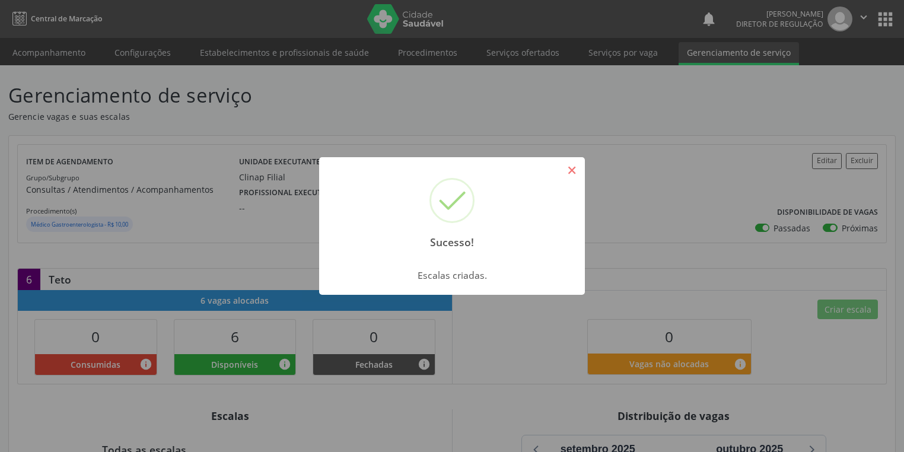
click at [572, 175] on button "×" at bounding box center [571, 170] width 20 height 20
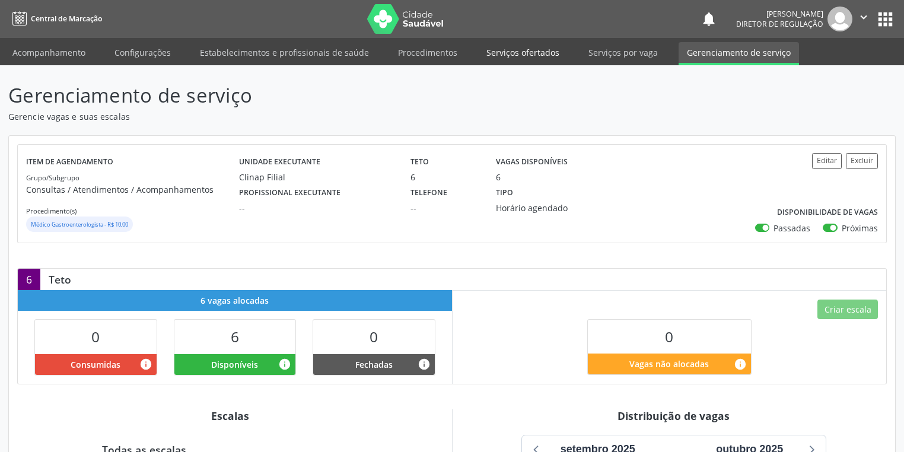
click at [510, 50] on link "Serviços ofertados" at bounding box center [523, 52] width 90 height 21
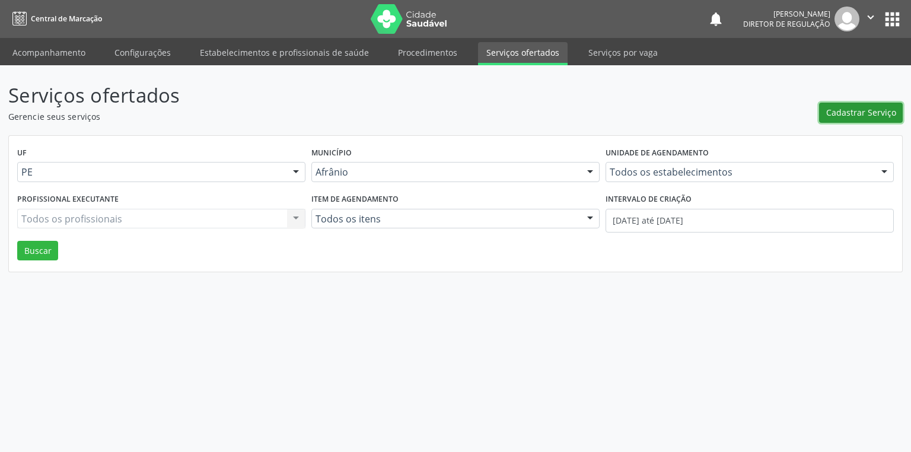
click at [844, 119] on button "Cadastrar Serviço" at bounding box center [861, 113] width 84 height 20
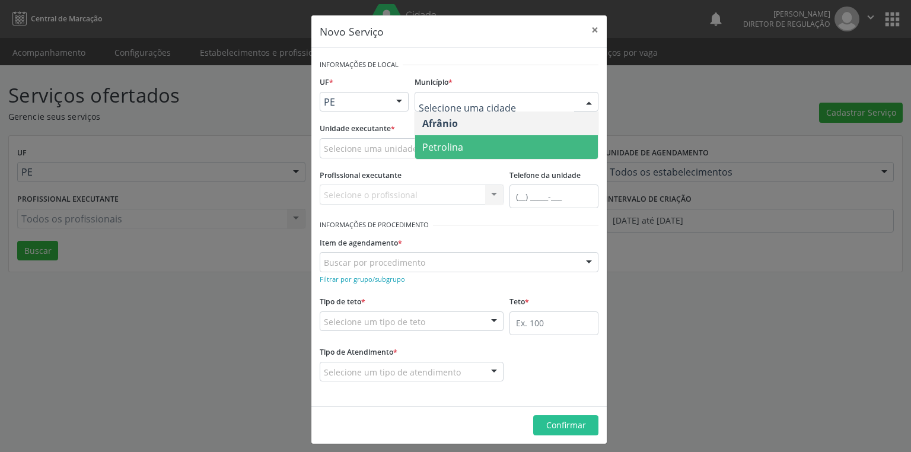
drag, startPoint x: 445, startPoint y: 146, endPoint x: 394, endPoint y: 147, distance: 51.0
click at [445, 147] on span "Petrolina" at bounding box center [442, 147] width 41 height 13
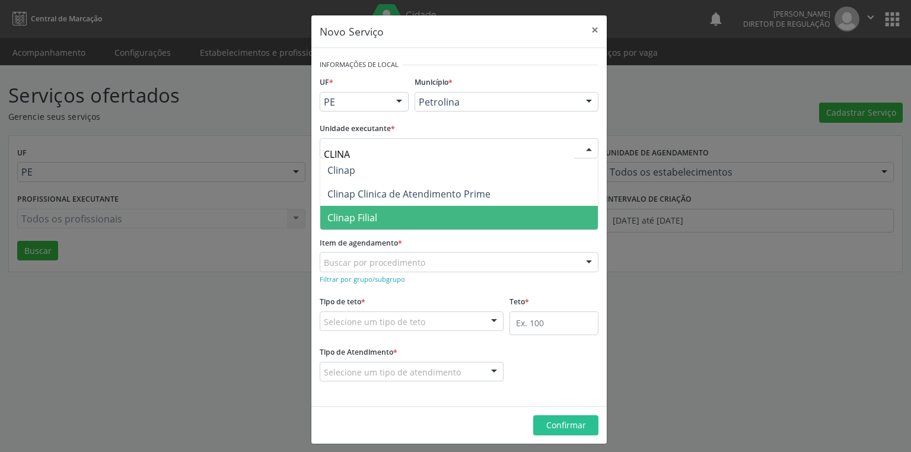
type input "CLINAP"
click at [372, 218] on span "Clinap Filial" at bounding box center [352, 217] width 50 height 13
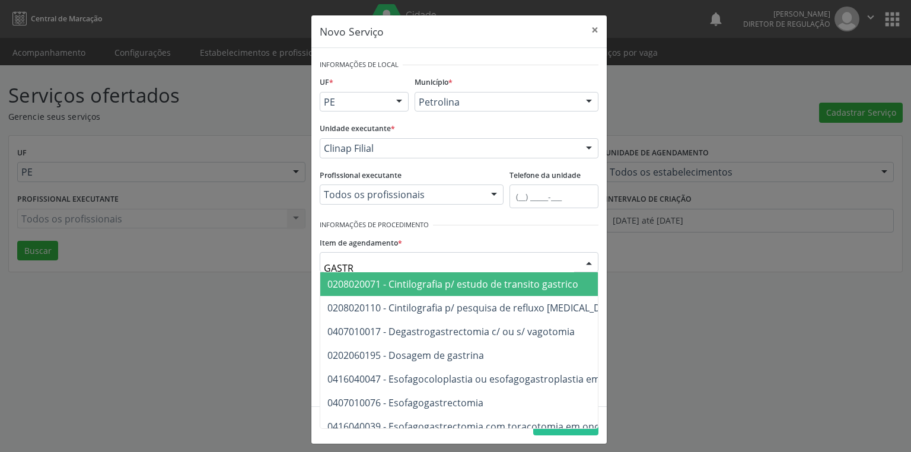
type input "[MEDICAL_DATA]"
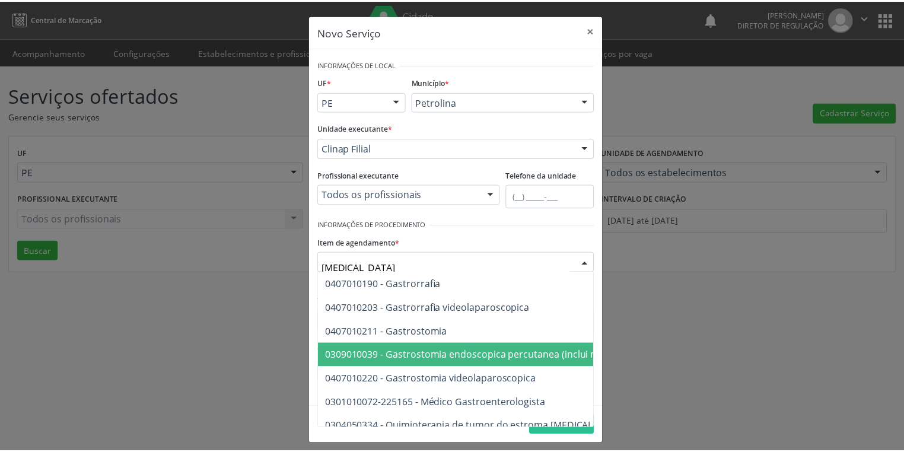
scroll to position [237, 0]
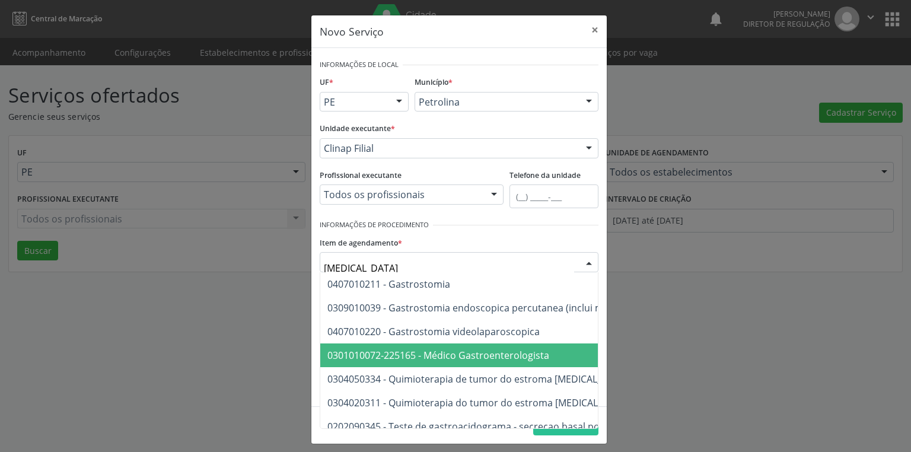
click at [422, 350] on span "0301010072-225165 - Médico Gastroenterologista" at bounding box center [438, 355] width 222 height 13
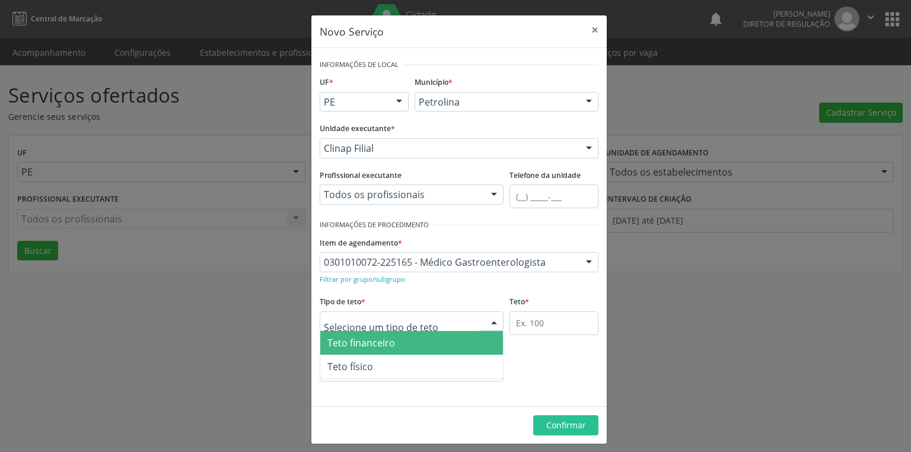
drag, startPoint x: 374, startPoint y: 323, endPoint x: 373, endPoint y: 330, distance: 7.7
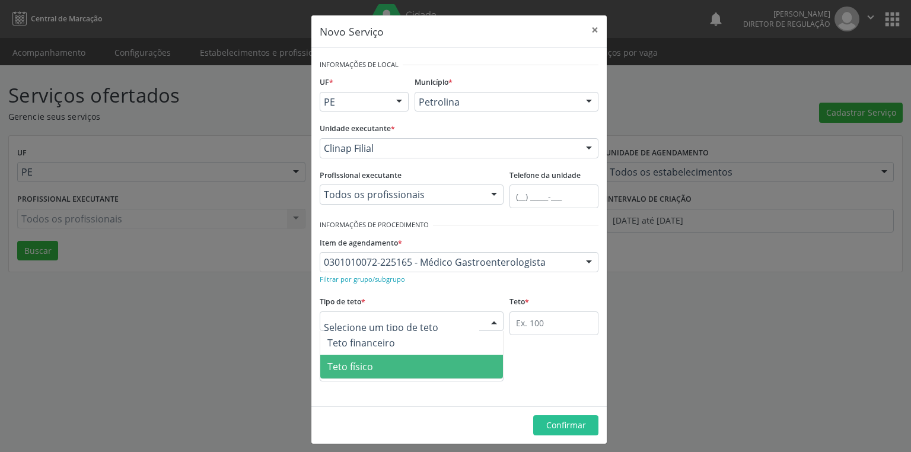
click at [373, 370] on span "Teto físico" at bounding box center [411, 367] width 183 height 24
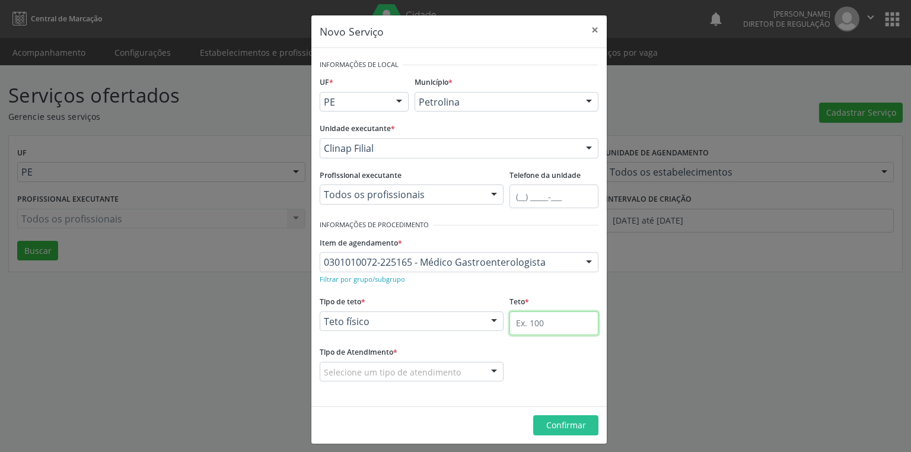
click at [524, 317] on input "text" at bounding box center [553, 323] width 89 height 24
type input "6"
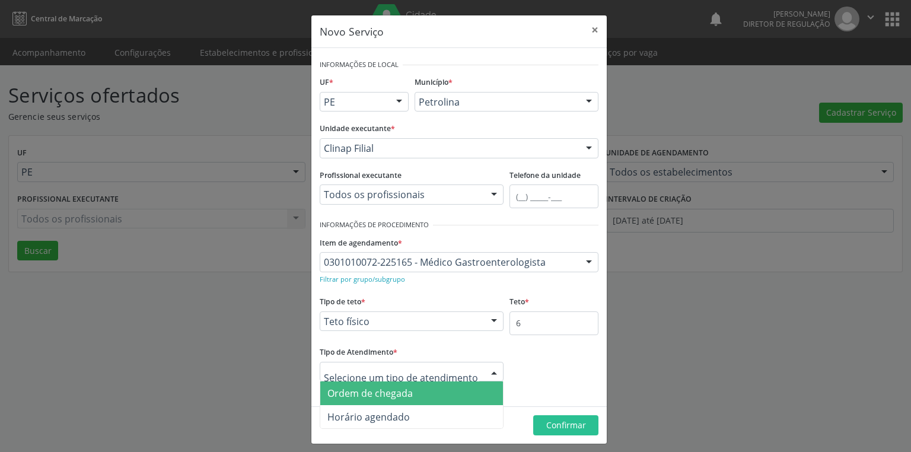
drag, startPoint x: 384, startPoint y: 375, endPoint x: 382, endPoint y: 381, distance: 6.4
click at [374, 395] on span "Ordem de chegada" at bounding box center [369, 393] width 85 height 13
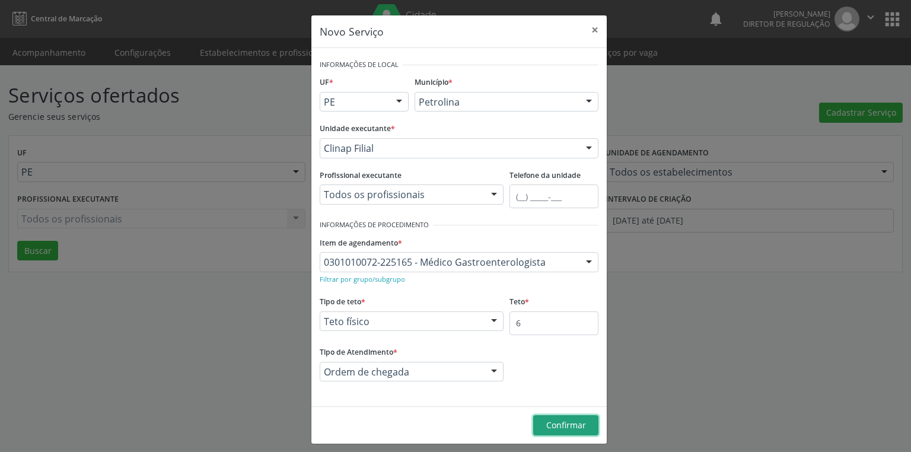
click at [572, 422] on span "Confirmar" at bounding box center [566, 424] width 40 height 11
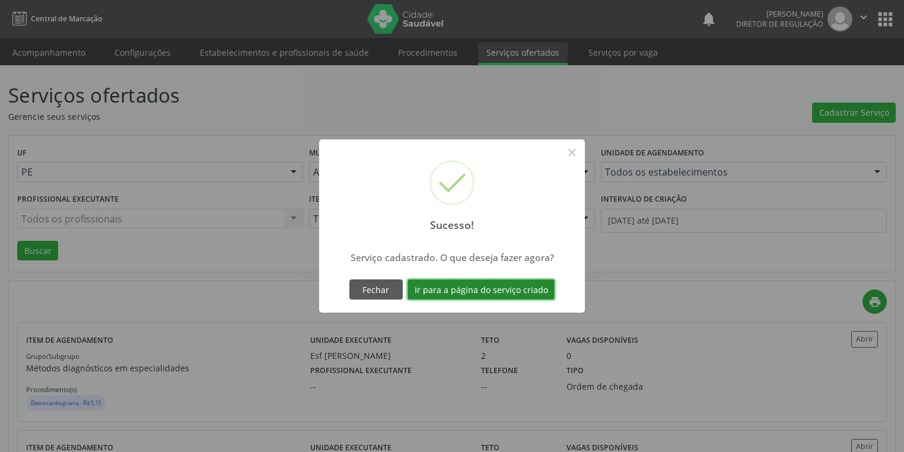
click at [479, 289] on button "Ir para a página do serviço criado" at bounding box center [480, 289] width 147 height 20
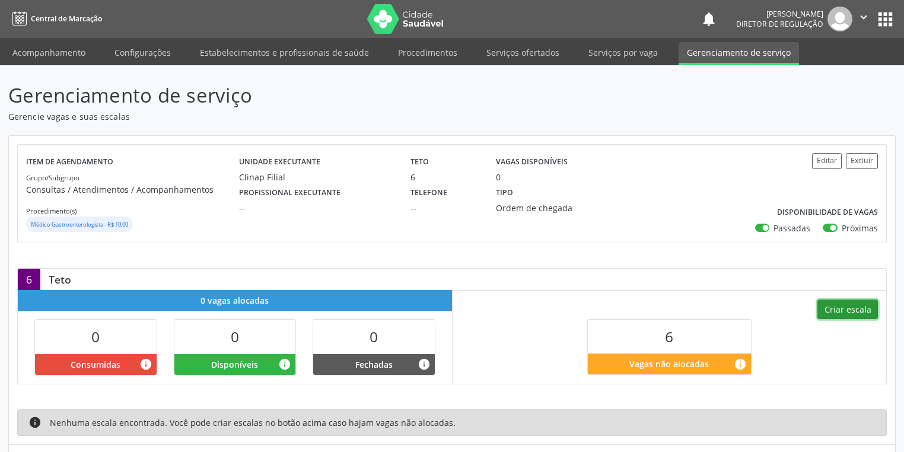
click at [844, 309] on button "Criar escala" at bounding box center [847, 309] width 60 height 20
select select "8"
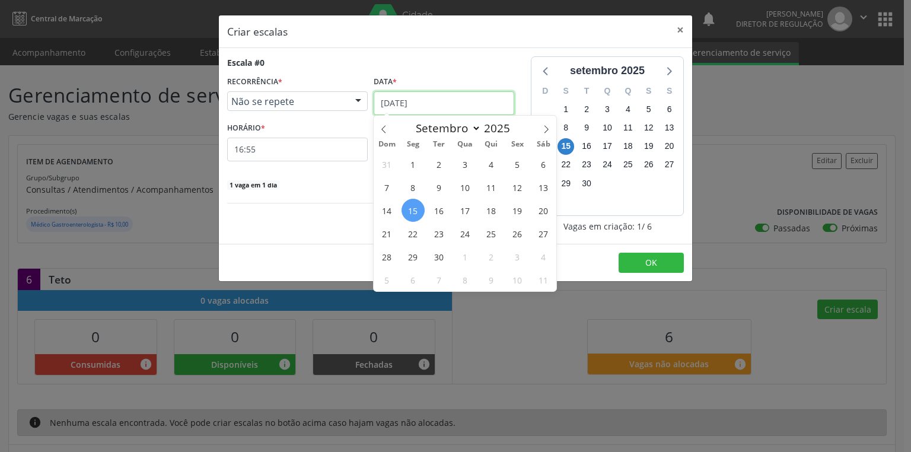
click at [413, 104] on input "[DATE]" at bounding box center [444, 103] width 141 height 24
click at [414, 254] on span "29" at bounding box center [412, 256] width 23 height 23
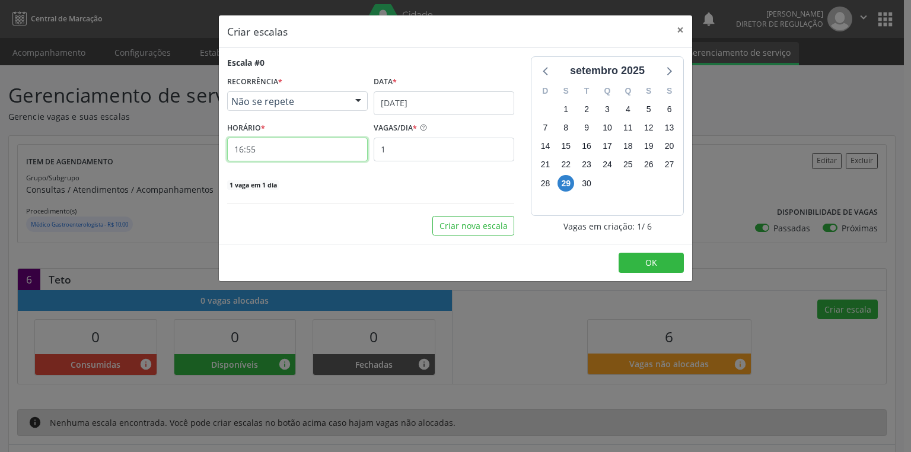
click at [260, 150] on input "16:55" at bounding box center [297, 150] width 141 height 24
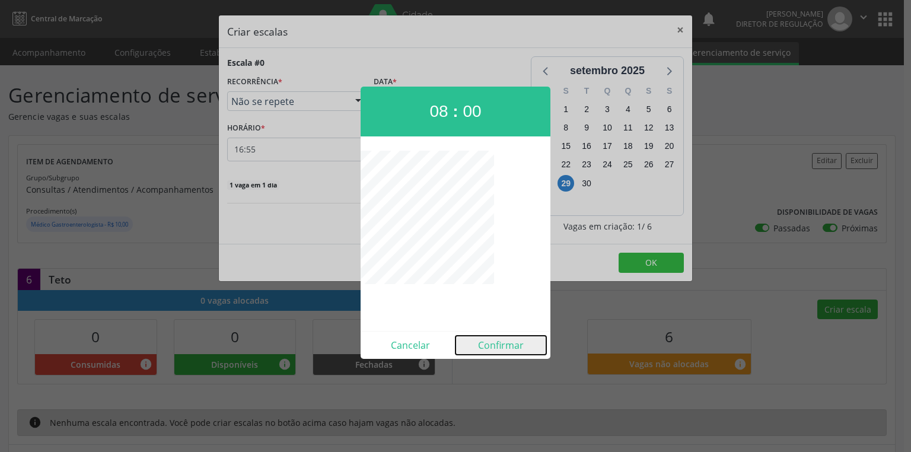
click at [497, 344] on button "Confirmar" at bounding box center [500, 345] width 91 height 19
type input "08:00"
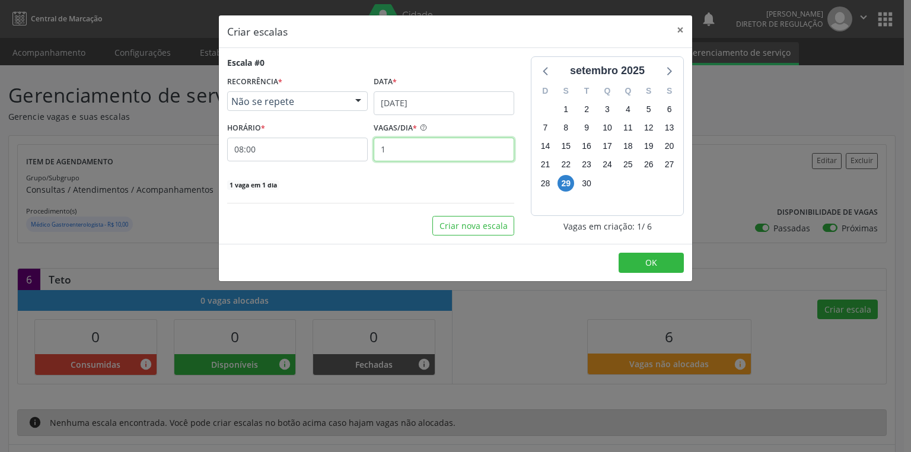
click at [391, 145] on input "1" at bounding box center [444, 150] width 141 height 24
type input "6"
click at [655, 261] on span "OK" at bounding box center [651, 262] width 12 height 11
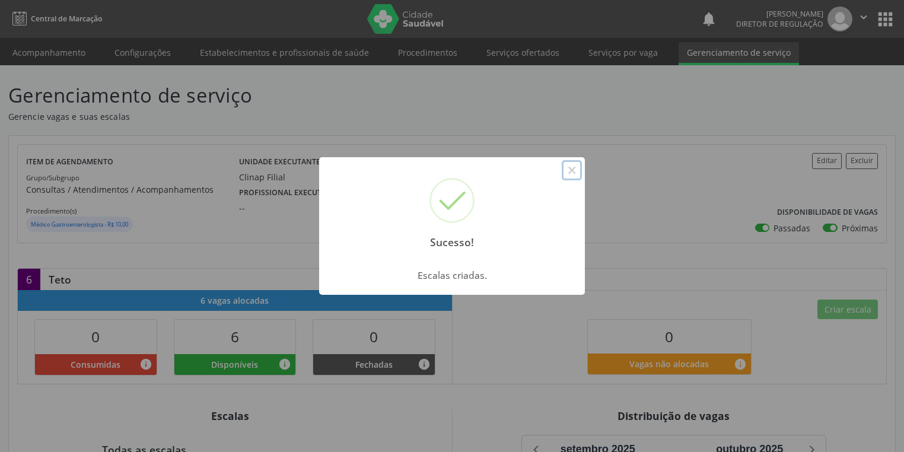
click at [569, 172] on button "×" at bounding box center [571, 170] width 20 height 20
